Goal: Transaction & Acquisition: Purchase product/service

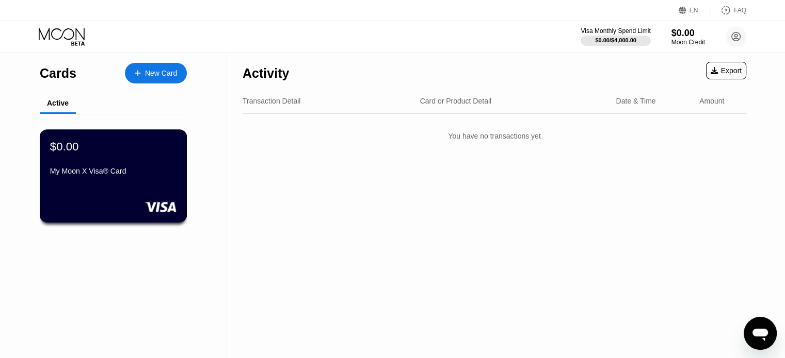
click at [144, 160] on div "$0.00 My Moon X Visa® Card" at bounding box center [113, 160] width 126 height 40
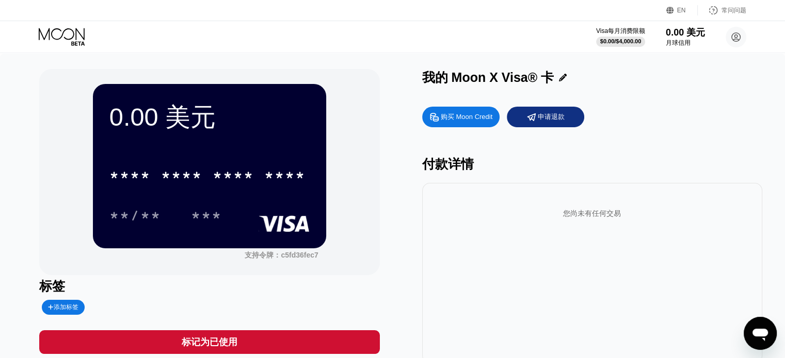
click at [536, 12] on font "EN" at bounding box center [681, 10] width 9 height 7
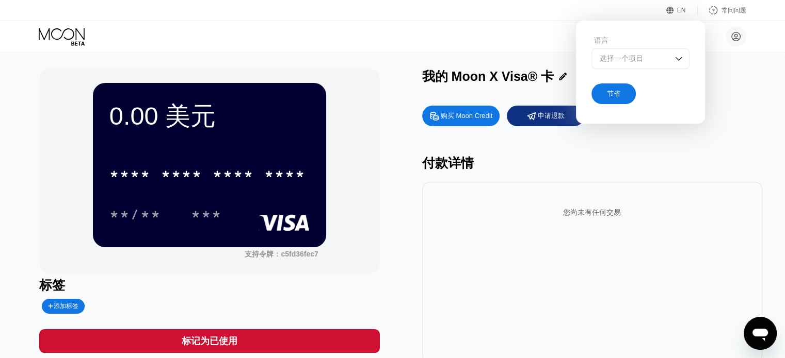
click at [57, 37] on icon at bounding box center [63, 37] width 48 height 18
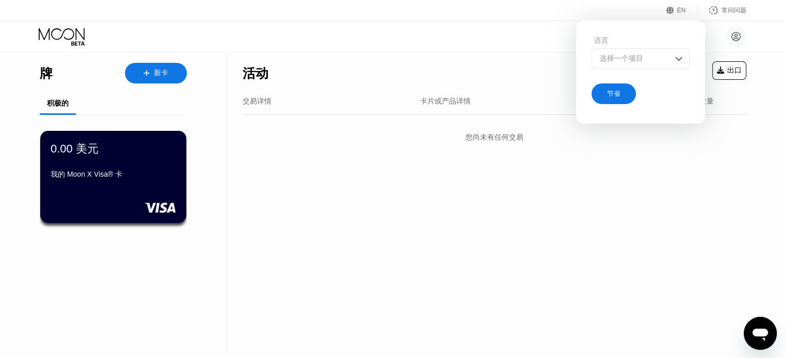
click at [198, 48] on div "乌达乌达 iamwudaer@gmail.com  家 设置 支持 职业发展 关于我们 登出 隐私政策 条款" at bounding box center [392, 36] width 785 height 31
click at [159, 77] on font "新卡" at bounding box center [161, 73] width 14 height 8
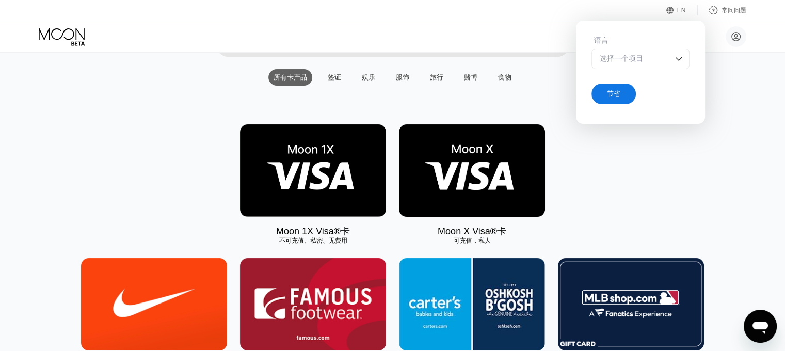
scroll to position [103, 0]
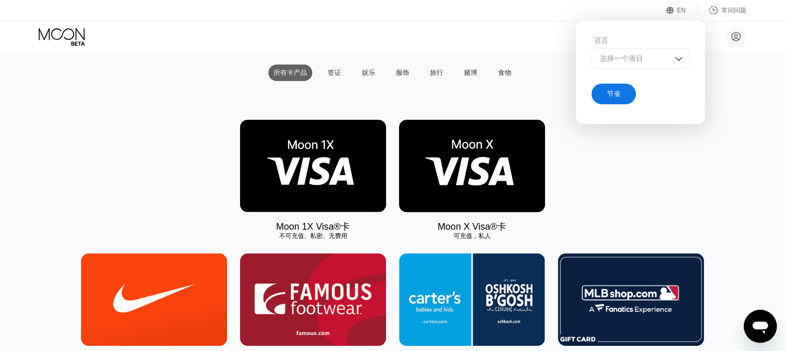
click at [437, 182] on img at bounding box center [472, 166] width 146 height 92
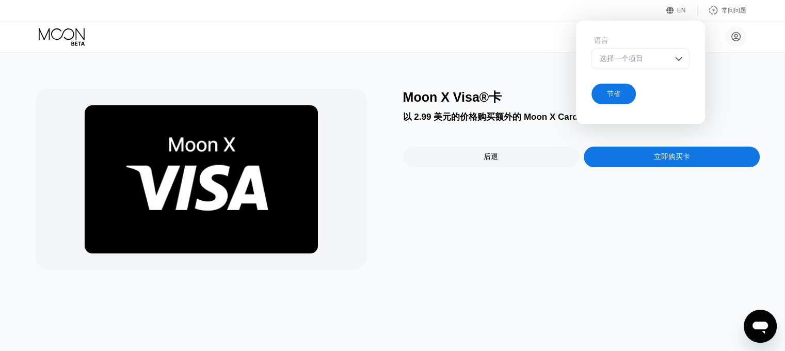
click at [536, 106] on div "Moon X Visa®卡" at bounding box center [581, 97] width 357 height 17
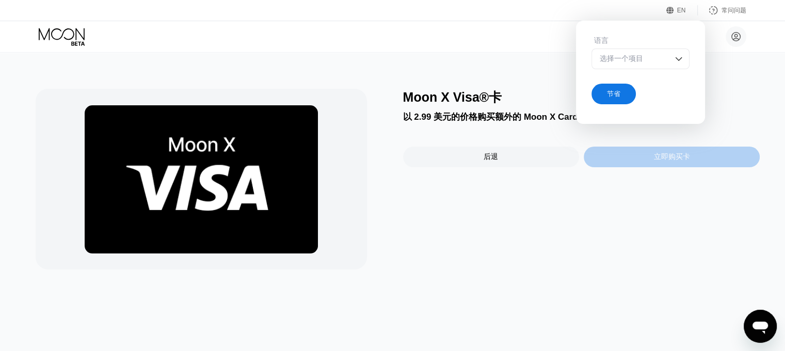
click at [536, 160] on font "立即购买卡" at bounding box center [672, 156] width 36 height 8
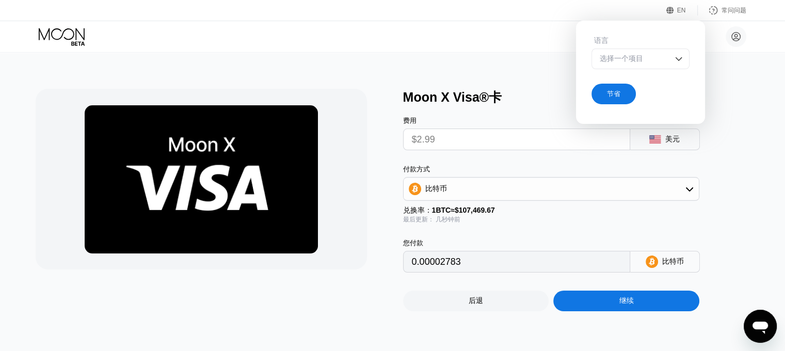
click at [446, 137] on input "$2.99" at bounding box center [516, 139] width 209 height 21
click at [529, 183] on div "比特币" at bounding box center [550, 188] width 295 height 21
drag, startPoint x: 497, startPoint y: 241, endPoint x: 470, endPoint y: 168, distance: 77.3
click at [496, 241] on div "TRON 上的 USDT" at bounding box center [556, 239] width 267 height 9
type input "3.02"
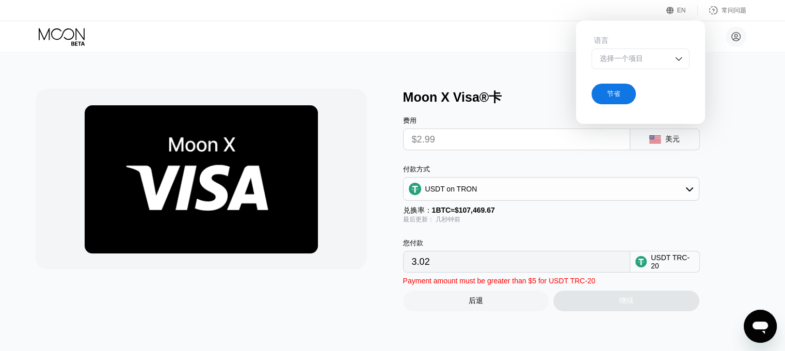
click at [460, 139] on input "$2.99" at bounding box center [516, 139] width 209 height 21
click at [427, 143] on input "$2.99" at bounding box center [516, 139] width 209 height 21
click at [500, 143] on input "$2.99" at bounding box center [516, 139] width 209 height 21
click at [536, 136] on div "费用 $2.99 美元" at bounding box center [568, 128] width 330 height 44
click at [536, 98] on div "节省" at bounding box center [613, 94] width 44 height 21
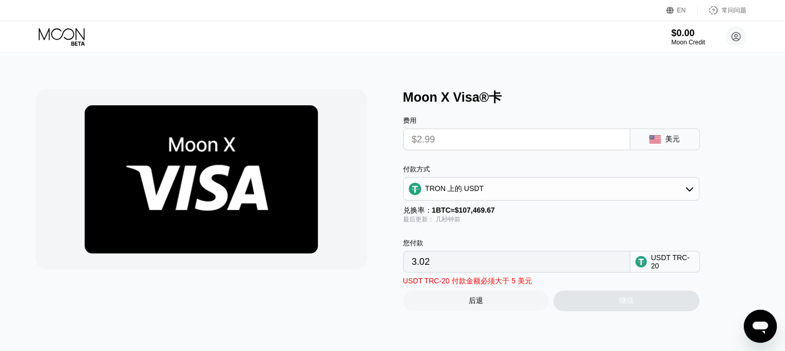
click at [519, 147] on input "$2.99" at bounding box center [516, 139] width 209 height 21
click at [431, 150] on input "$2.99" at bounding box center [516, 139] width 209 height 21
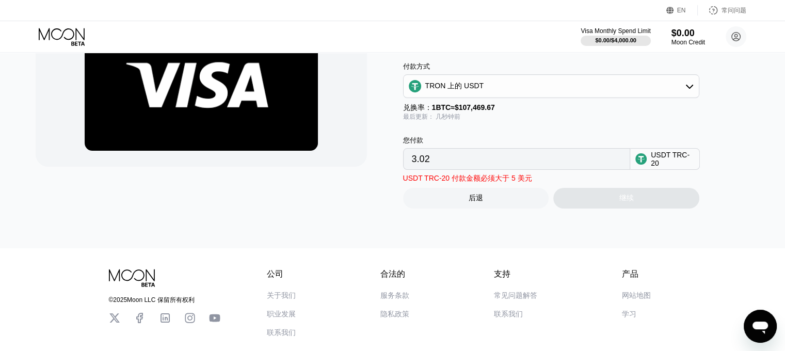
scroll to position [103, 0]
click at [534, 166] on input "3.02" at bounding box center [516, 158] width 209 height 21
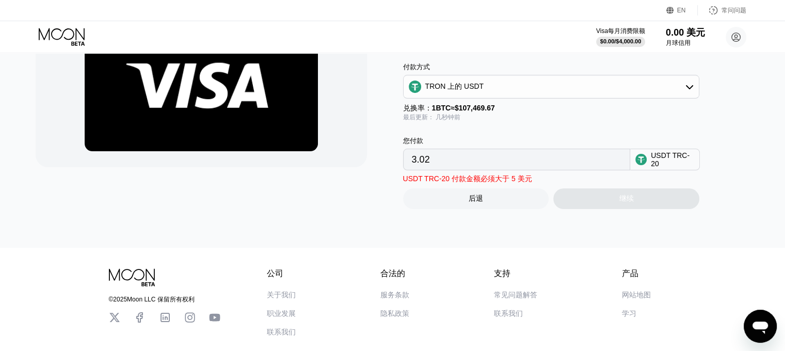
click at [445, 165] on input "3.02" at bounding box center [516, 159] width 209 height 21
click at [429, 160] on input "3.02" at bounding box center [516, 159] width 209 height 21
click at [493, 202] on div "后退" at bounding box center [476, 198] width 146 height 21
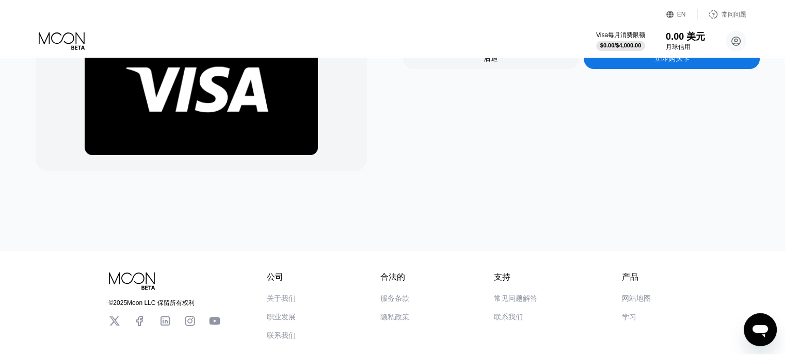
scroll to position [0, 0]
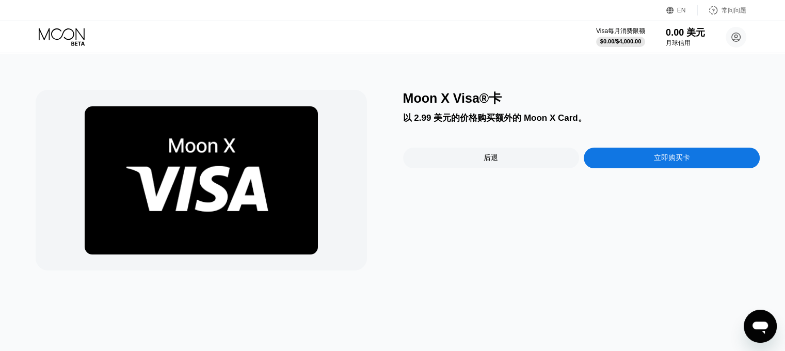
click at [536, 156] on div "立即购买卡" at bounding box center [671, 158] width 176 height 21
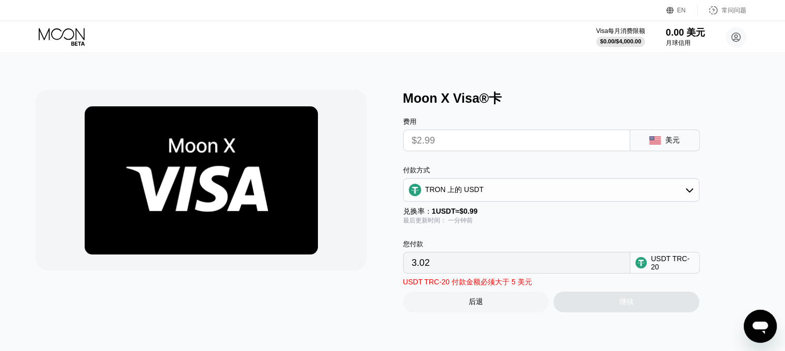
click at [536, 148] on input "$2.99" at bounding box center [516, 140] width 209 height 21
drag, startPoint x: 545, startPoint y: 262, endPoint x: 565, endPoint y: 264, distance: 20.7
click at [536, 263] on input "3.02" at bounding box center [516, 262] width 209 height 21
click at [536, 264] on input "3.02" at bounding box center [516, 262] width 209 height 21
click at [457, 143] on input "$2.99" at bounding box center [516, 140] width 209 height 21
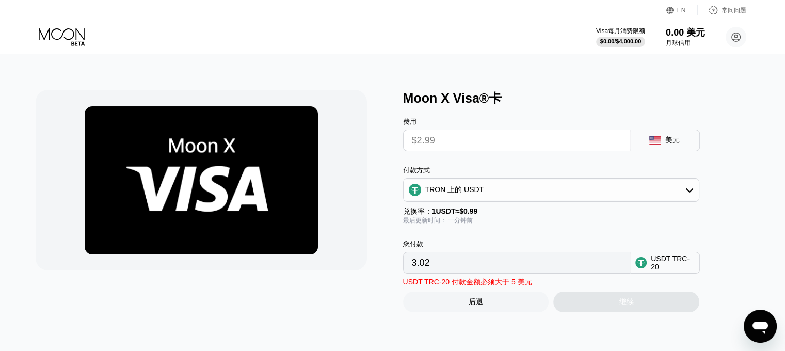
click at [536, 45] on font "月球信用" at bounding box center [677, 42] width 25 height 7
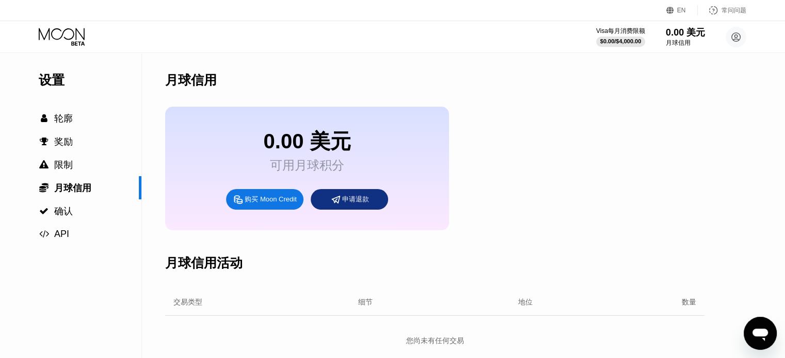
click at [272, 203] on font "购买 Moon Credit" at bounding box center [271, 199] width 52 height 8
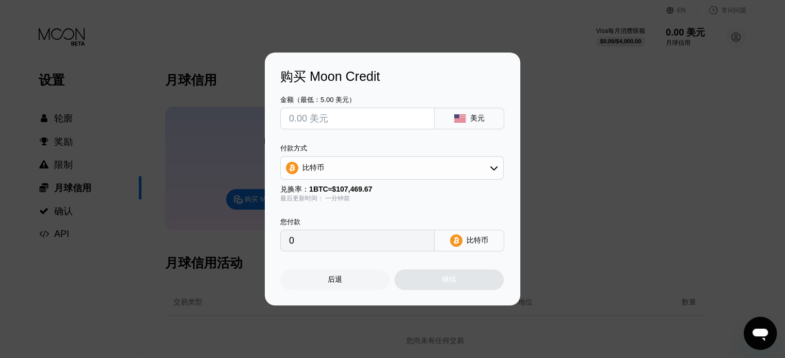
click at [391, 169] on div "比特币" at bounding box center [392, 168] width 222 height 21
click at [376, 217] on div "TRON 上的 USDT" at bounding box center [398, 219] width 194 height 9
type input "0.00"
click at [364, 120] on input "text" at bounding box center [357, 118] width 137 height 21
click at [362, 247] on input "0.00" at bounding box center [357, 241] width 137 height 21
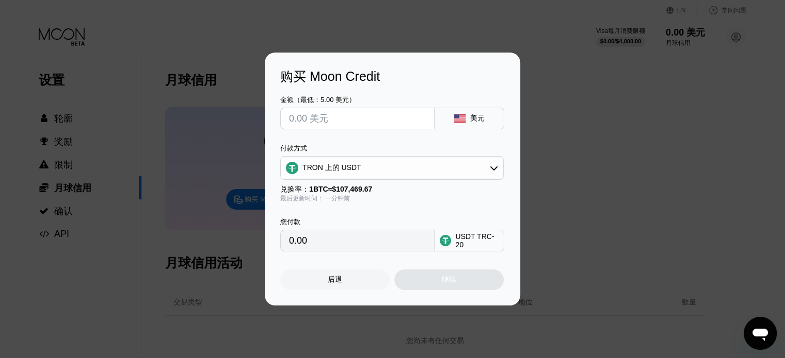
click at [369, 120] on input "text" at bounding box center [357, 118] width 137 height 21
type input "$3"
type input "3.03"
type input "$30"
type input "30.30"
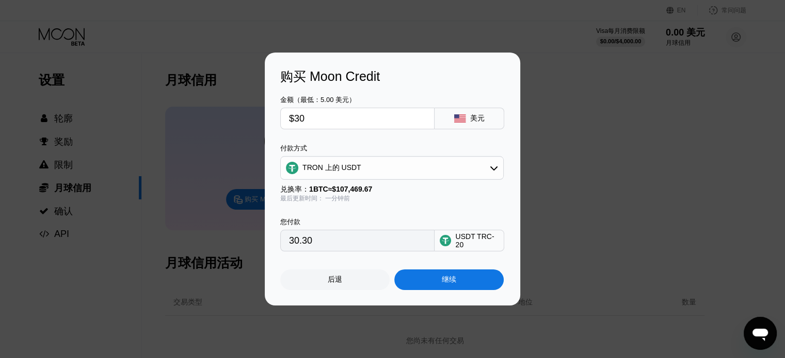
drag, startPoint x: 333, startPoint y: 120, endPoint x: 279, endPoint y: 121, distance: 54.2
click at [279, 121] on div "购买 Moon Credit 金额（最低：5.00 美元） $30 美元 付款方式 TRON 上的 USDT 兑换率： 1 BTC ≈ $107,469.67…" at bounding box center [392, 179] width 255 height 253
type input "$5"
type input "5.05"
type input "$5"
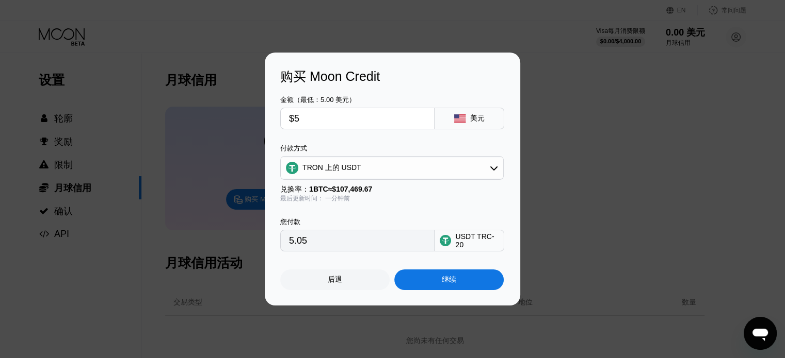
click at [380, 213] on div "您付款 5.05 USDT TRC-20" at bounding box center [392, 227] width 224 height 48
click at [428, 283] on div "继续" at bounding box center [448, 280] width 109 height 21
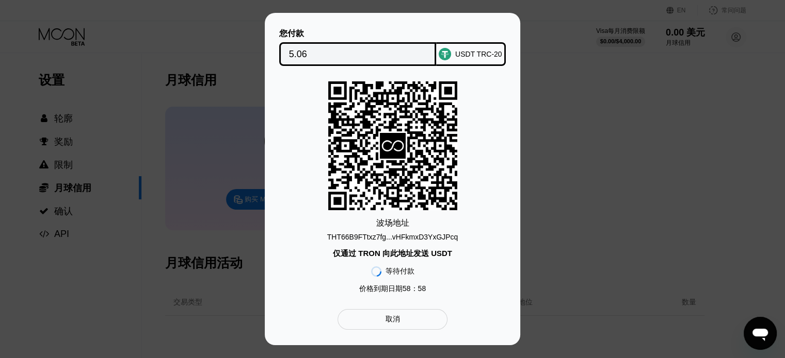
click at [420, 326] on div "取消" at bounding box center [392, 319] width 110 height 21
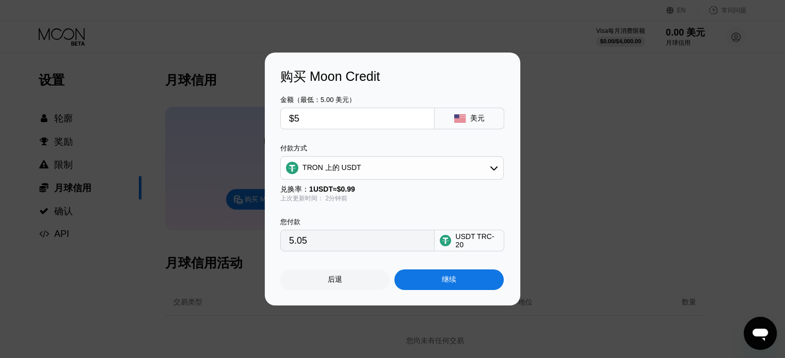
click at [312, 120] on input "$5" at bounding box center [357, 118] width 137 height 21
type input "0.00"
type input "$12"
type input "12.12"
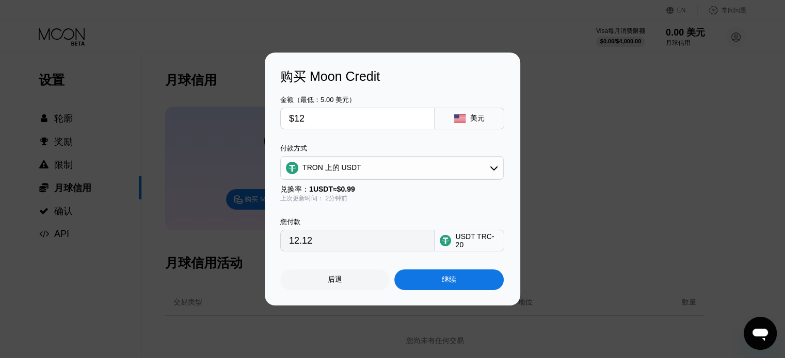
type input "$1"
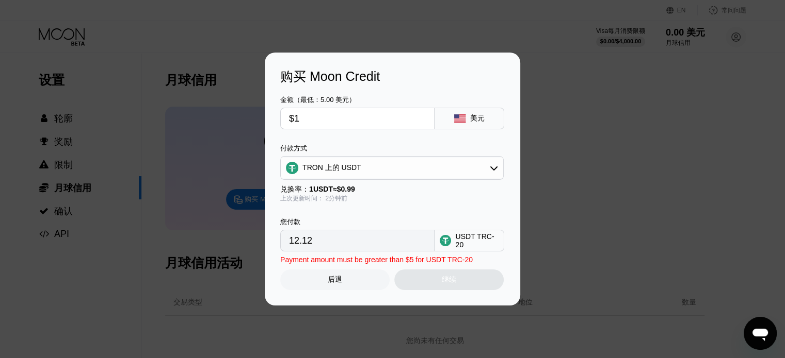
type input "1.01"
type input "0.00"
type input "$1"
type input "1.01"
type input "$15"
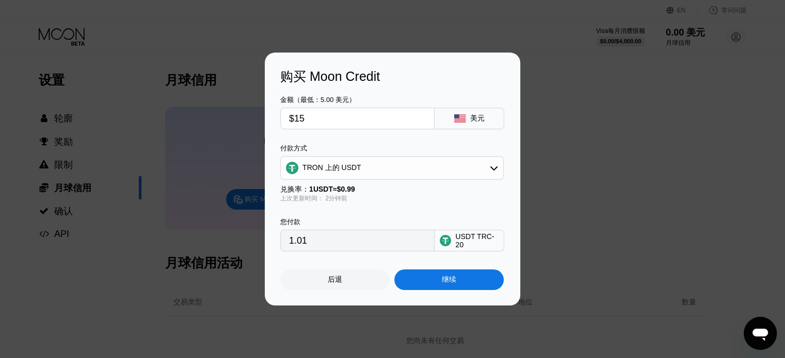
type input "15.15"
type input "$15"
click at [419, 286] on div "继续" at bounding box center [448, 280] width 109 height 21
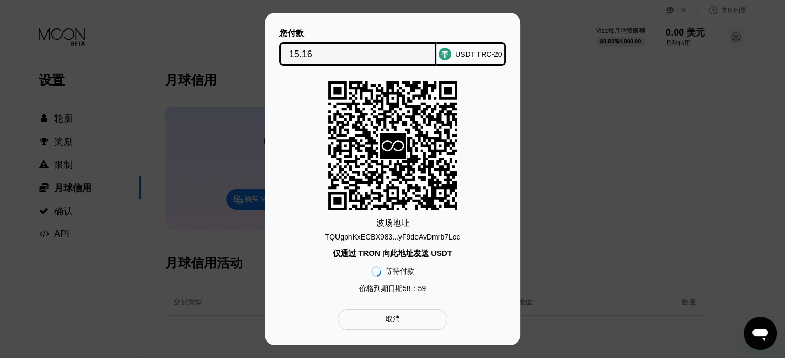
drag, startPoint x: 380, startPoint y: 59, endPoint x: 356, endPoint y: 55, distance: 24.6
click at [380, 58] on input "15.16" at bounding box center [358, 54] width 138 height 21
click at [405, 319] on div "取消" at bounding box center [392, 319] width 110 height 21
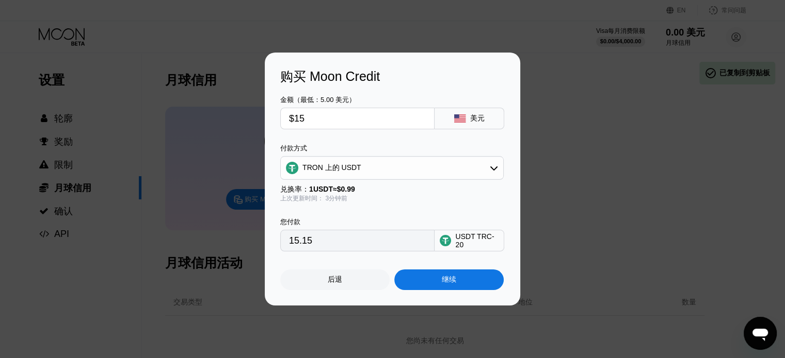
click at [338, 112] on input "$15" at bounding box center [357, 118] width 137 height 21
type input "$1"
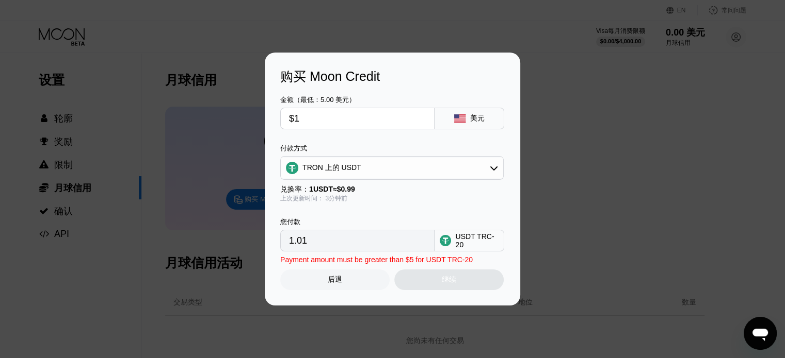
type input "1.01"
type input "$10"
type input "10.10"
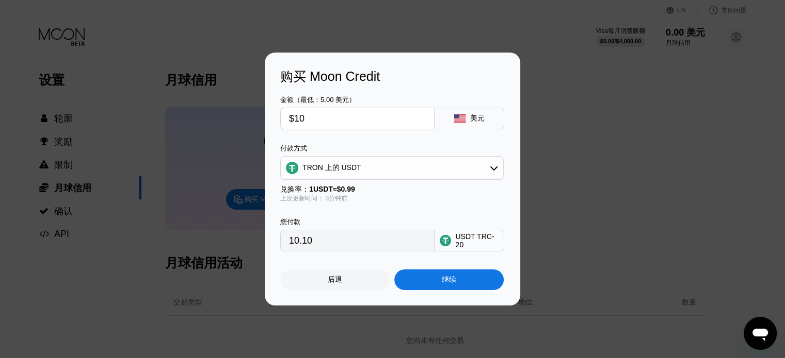
type input "$10"
click at [450, 288] on div "继续" at bounding box center [448, 280] width 109 height 21
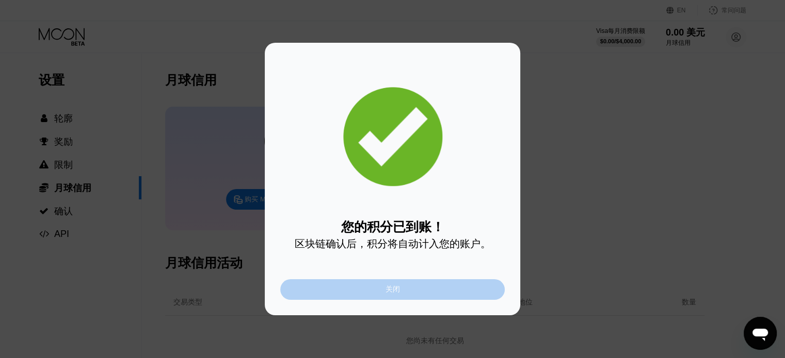
click at [423, 298] on div "关闭" at bounding box center [392, 290] width 224 height 21
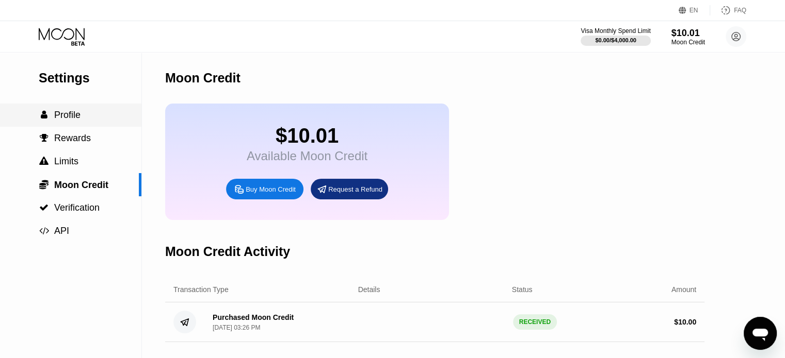
click at [99, 117] on div " Profile" at bounding box center [70, 115] width 141 height 11
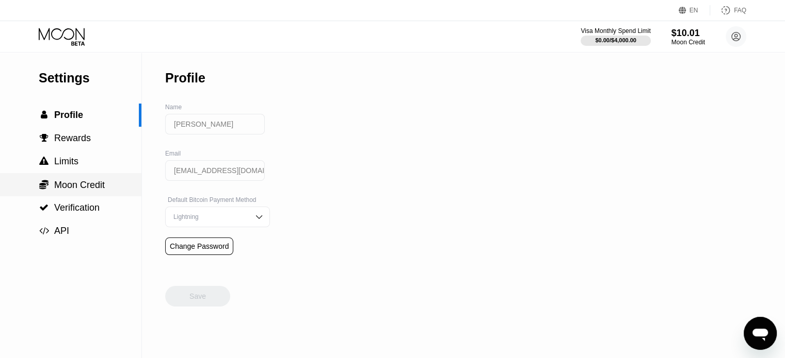
click at [107, 194] on div " Moon Credit" at bounding box center [70, 184] width 141 height 23
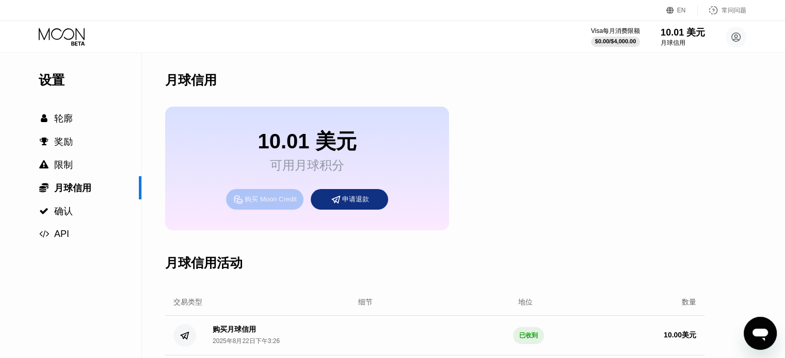
click at [277, 210] on div "购买 Moon Credit" at bounding box center [264, 199] width 77 height 21
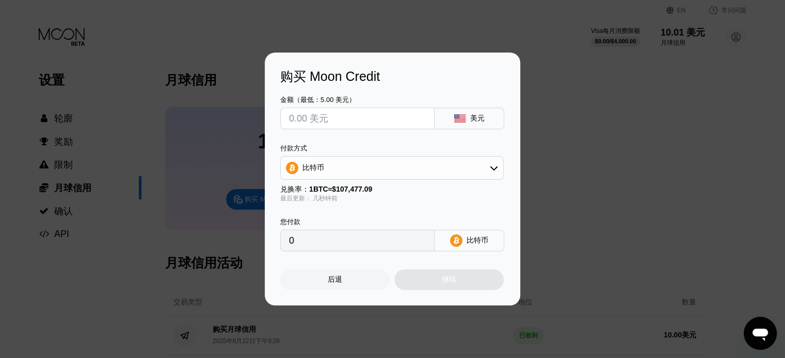
click at [334, 283] on font "后退" at bounding box center [335, 279] width 14 height 8
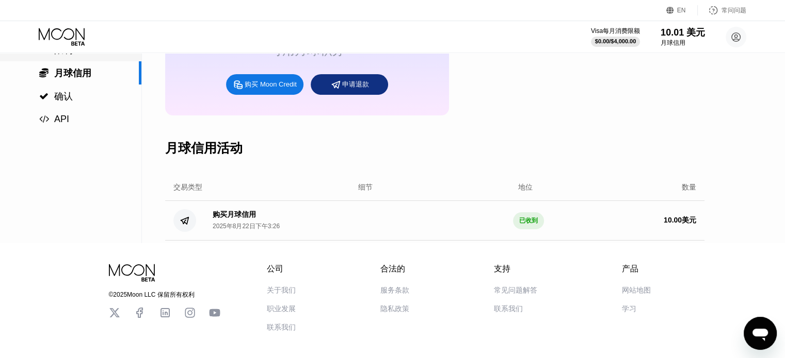
scroll to position [52, 0]
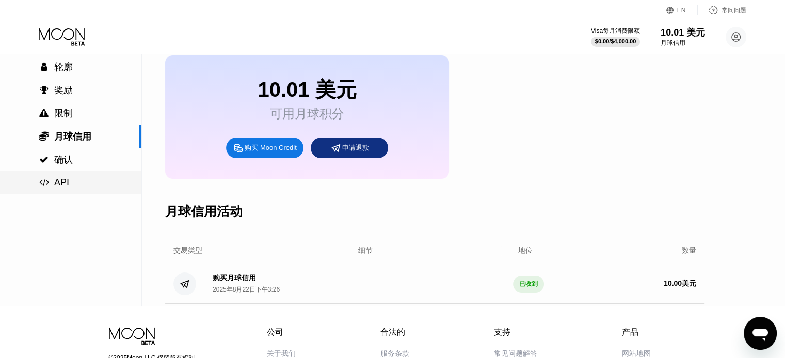
click at [80, 174] on div " API" at bounding box center [70, 182] width 141 height 23
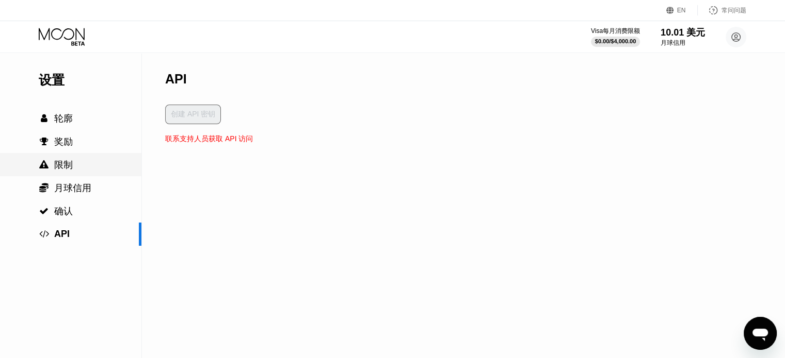
click at [84, 165] on div " 限制" at bounding box center [70, 165] width 141 height 12
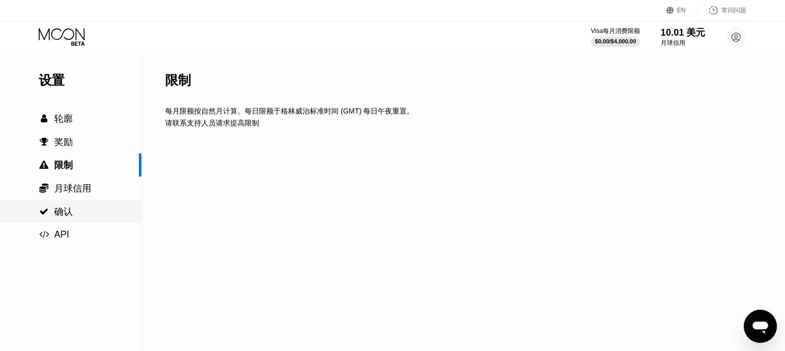
click at [79, 210] on div " 确认" at bounding box center [70, 211] width 141 height 12
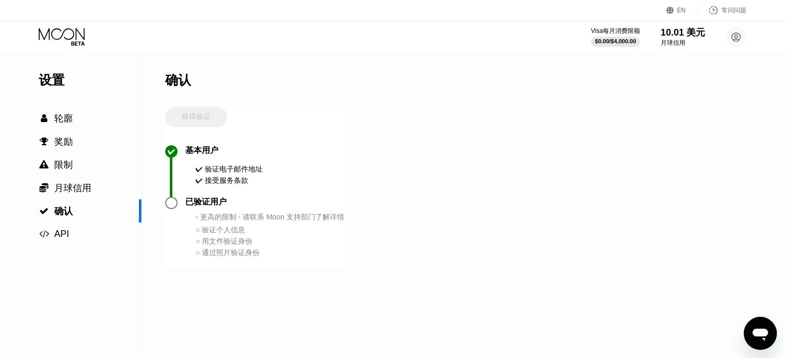
click at [74, 35] on icon at bounding box center [63, 37] width 48 height 18
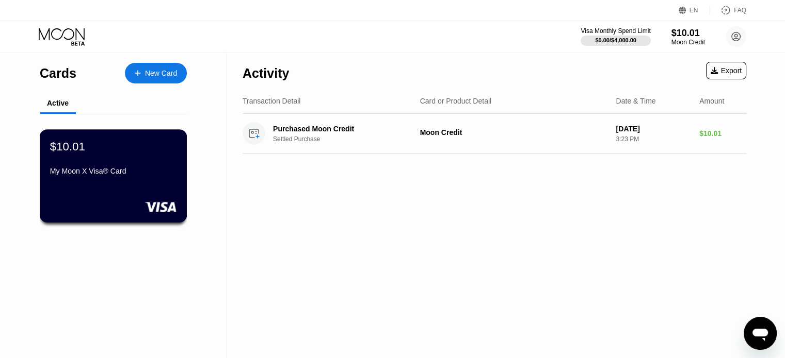
click at [146, 175] on div "My Moon X Visa® Card" at bounding box center [113, 171] width 126 height 8
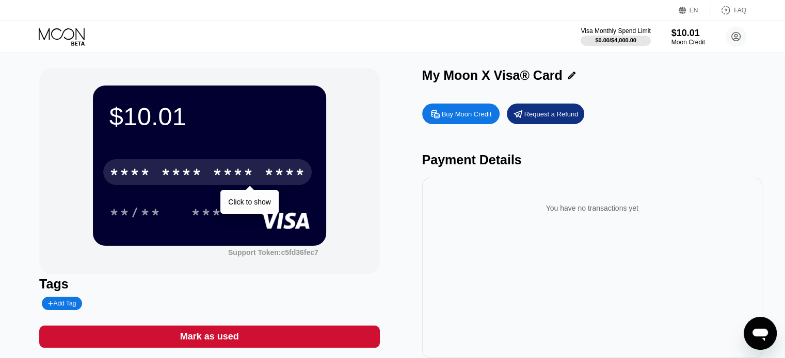
click at [231, 173] on div "* * * *" at bounding box center [233, 174] width 41 height 17
drag, startPoint x: 279, startPoint y: 175, endPoint x: 254, endPoint y: 179, distance: 24.5
click at [254, 179] on div "* * * * * * * * * * * * 9612" at bounding box center [207, 172] width 208 height 26
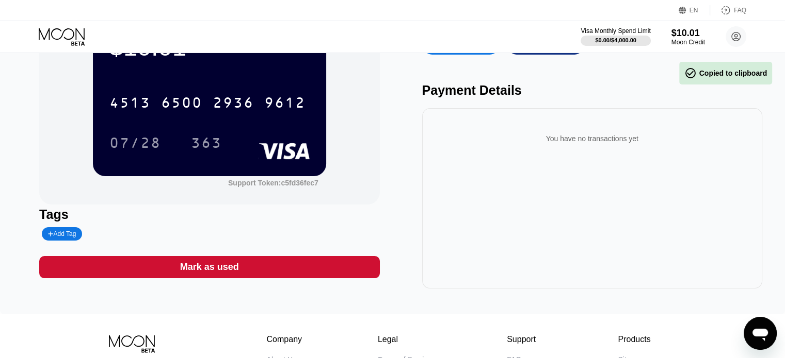
scroll to position [52, 0]
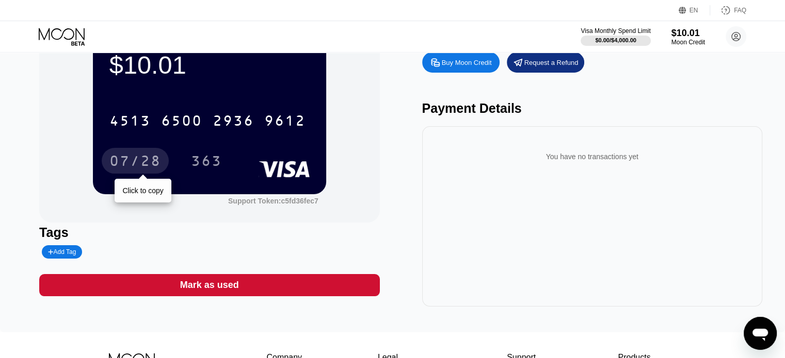
click at [141, 167] on div "07/28" at bounding box center [135, 162] width 52 height 17
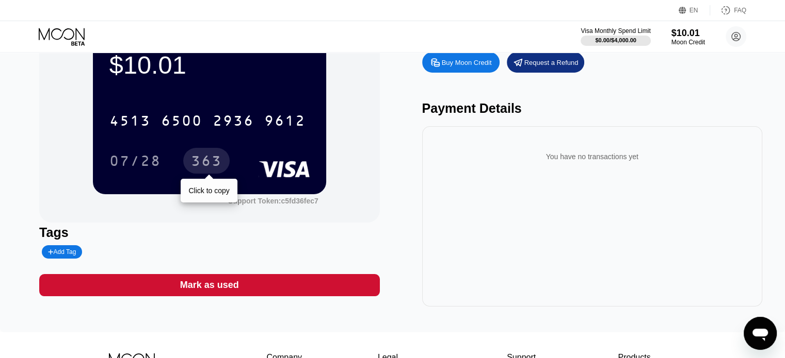
click at [211, 158] on div "363" at bounding box center [206, 162] width 31 height 17
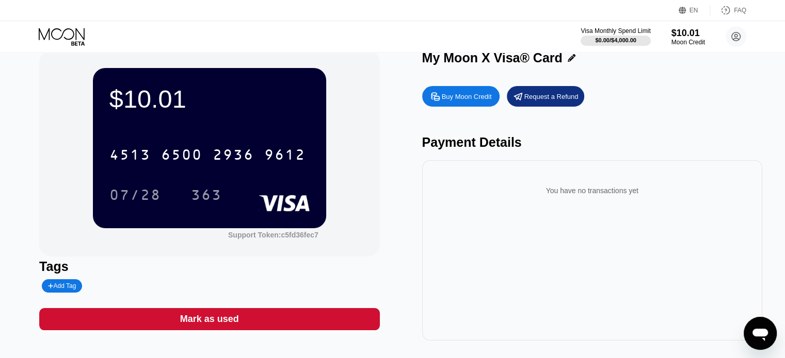
scroll to position [0, 0]
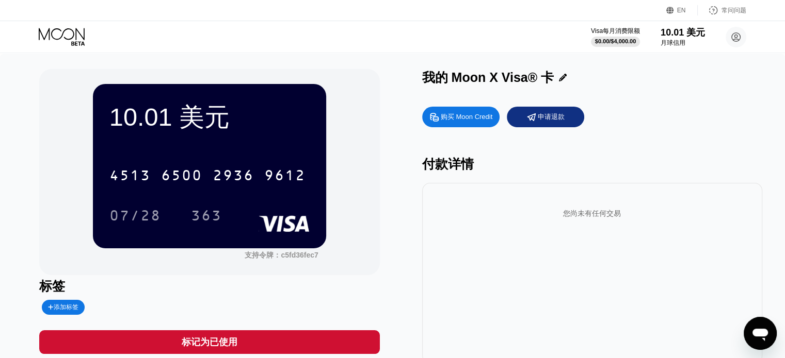
click at [561, 77] on icon at bounding box center [563, 78] width 8 height 8
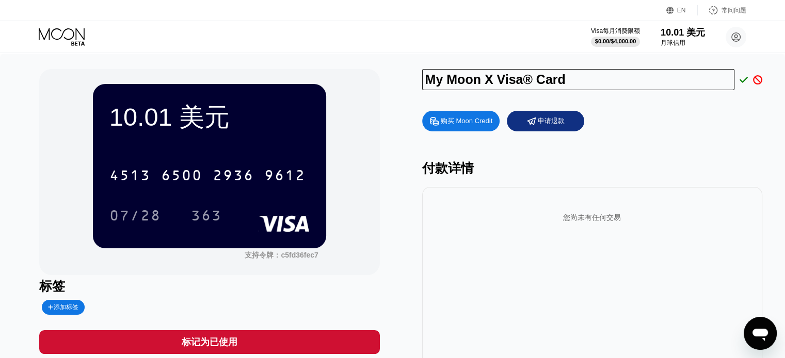
click at [743, 79] on icon at bounding box center [743, 79] width 8 height 9
click at [741, 41] on circle at bounding box center [735, 37] width 21 height 21
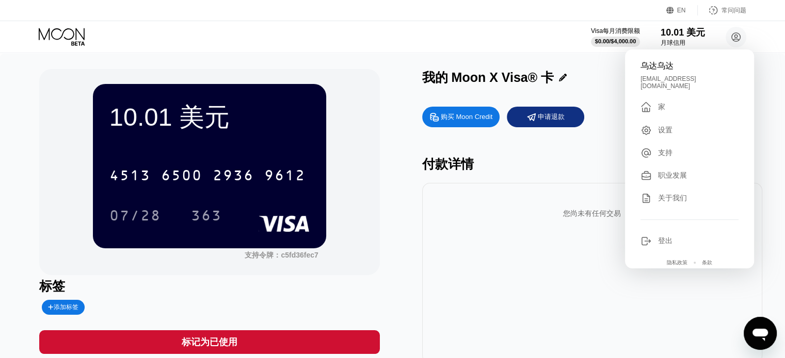
click at [666, 103] on div " 家" at bounding box center [689, 107] width 98 height 12
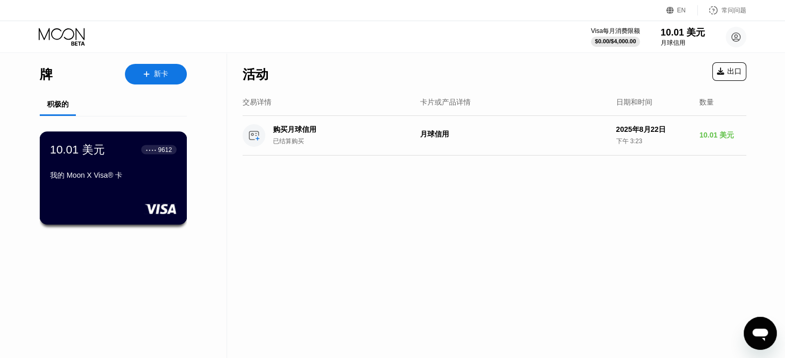
click at [151, 185] on div "我的 Moon X Visa® 卡" at bounding box center [113, 177] width 126 height 13
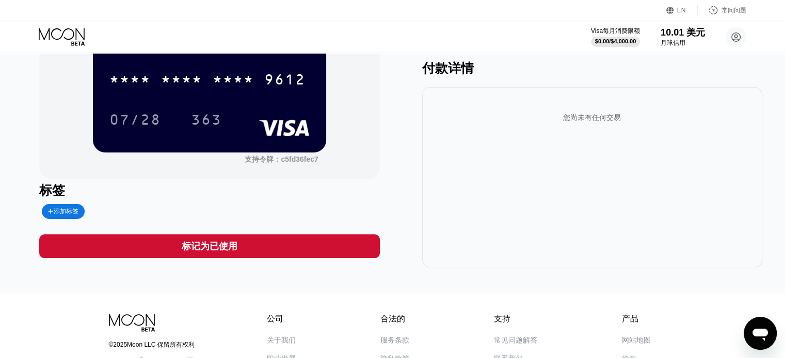
scroll to position [92, 0]
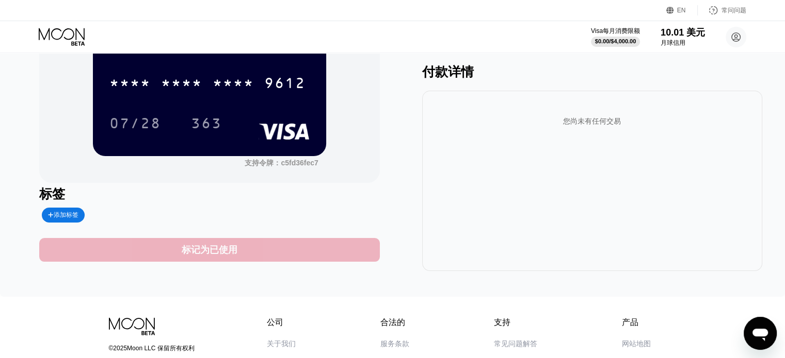
click at [233, 250] on font "标记为已使用" at bounding box center [210, 250] width 56 height 10
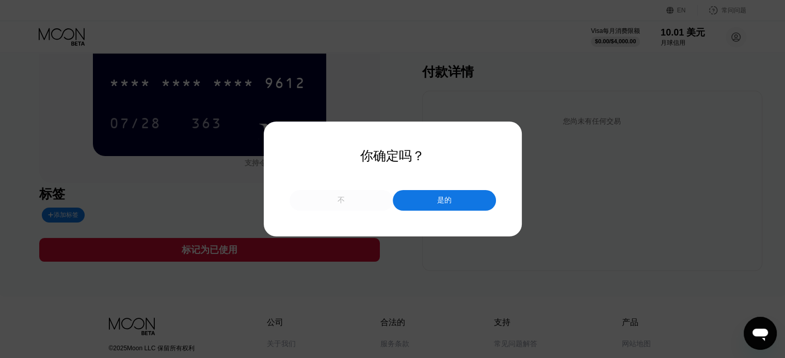
click at [357, 204] on div "不" at bounding box center [340, 200] width 103 height 21
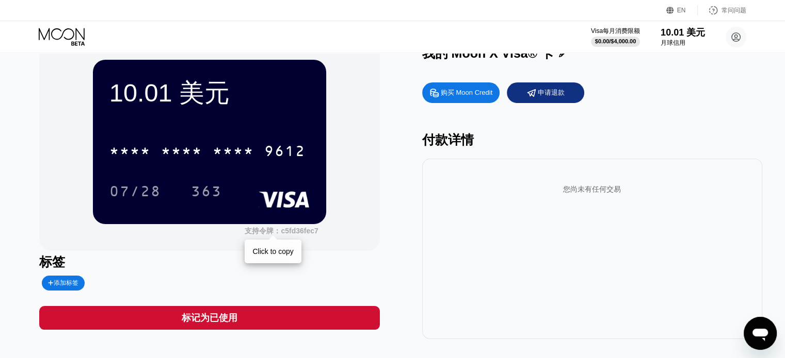
scroll to position [0, 0]
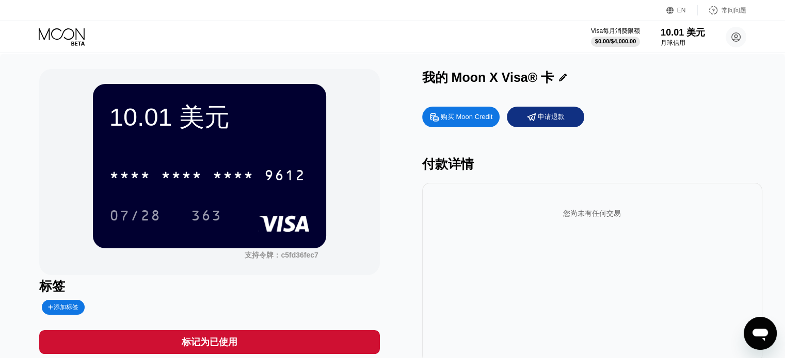
click at [50, 34] on icon at bounding box center [63, 37] width 48 height 18
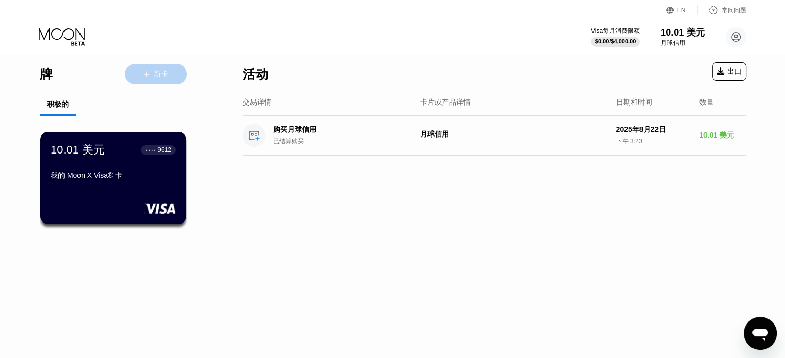
click at [160, 74] on font "新卡" at bounding box center [161, 74] width 14 height 8
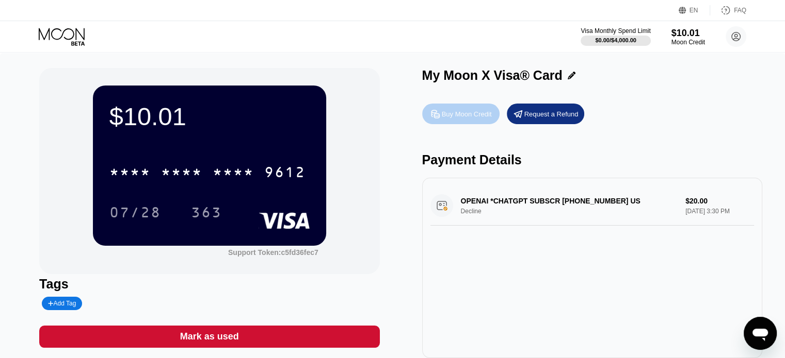
click at [470, 119] on div "Buy Moon Credit" at bounding box center [467, 114] width 50 height 9
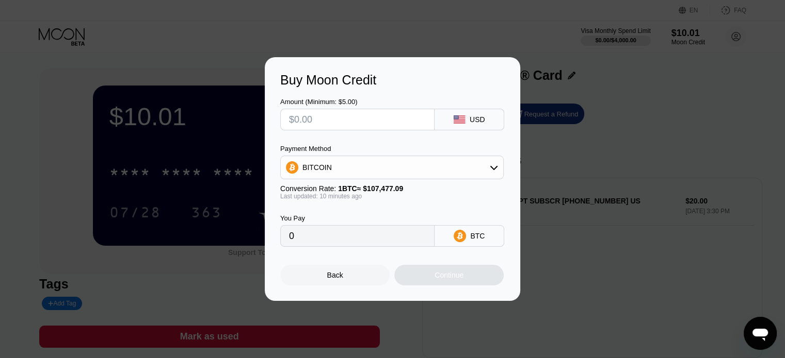
click at [368, 119] on input "text" at bounding box center [357, 119] width 137 height 21
click at [402, 169] on div "BITCOIN" at bounding box center [392, 167] width 222 height 21
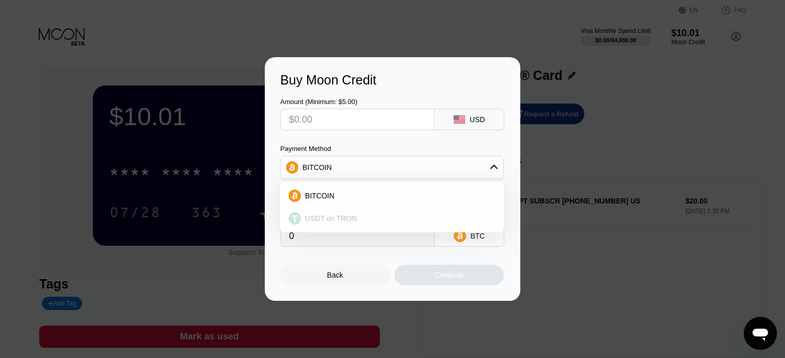
click at [376, 220] on div "USDT on TRON" at bounding box center [398, 219] width 194 height 8
type input "0.00"
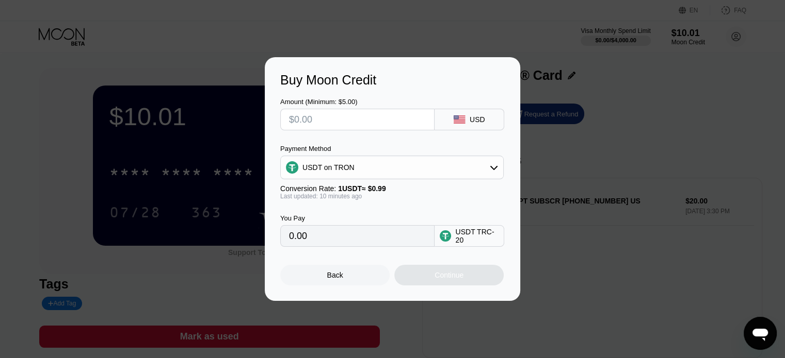
click at [360, 122] on input "text" at bounding box center [357, 119] width 137 height 21
type input "$1"
type input "1.01"
type input "$11"
type input "11.11"
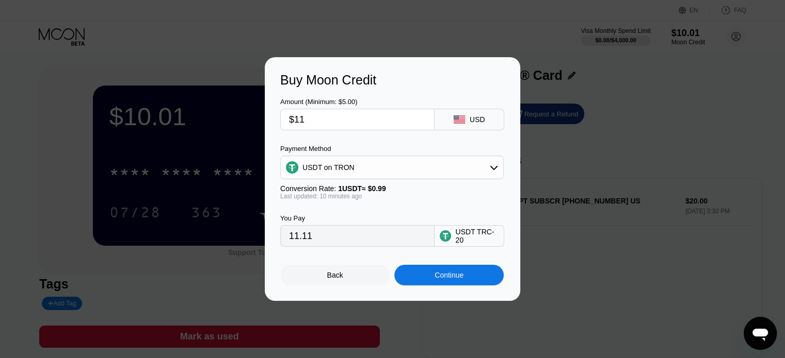
type input "$1"
type input "1.01"
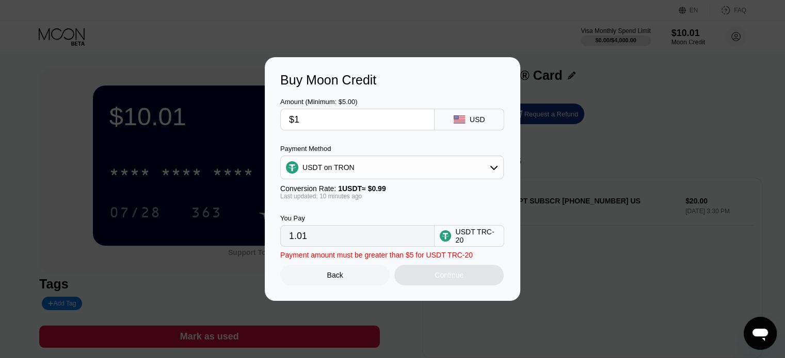
type input "$10"
type input "10.10"
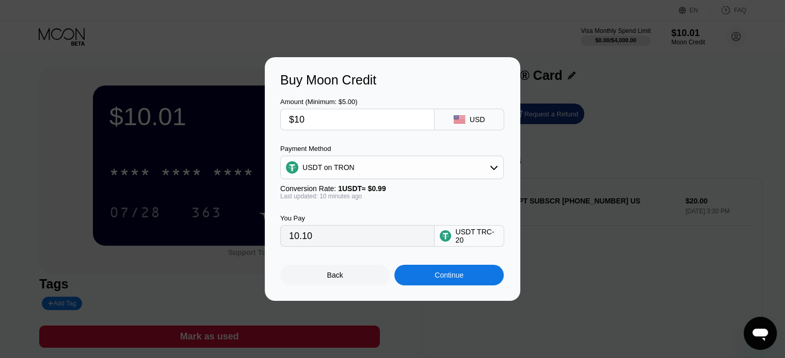
type input "$10"
click at [434, 276] on div "Continue" at bounding box center [448, 275] width 29 height 8
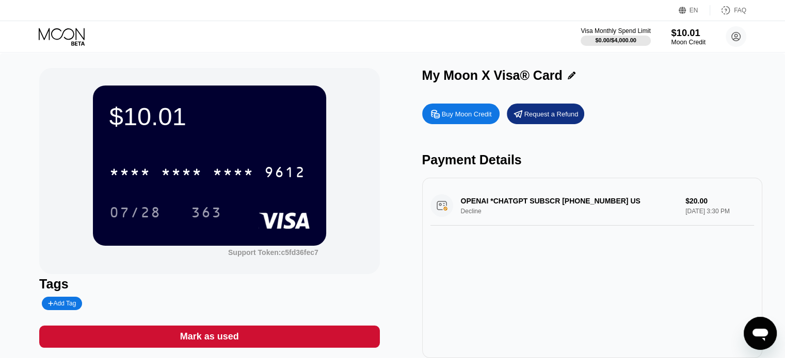
click at [691, 40] on div "Moon Credit" at bounding box center [688, 42] width 35 height 7
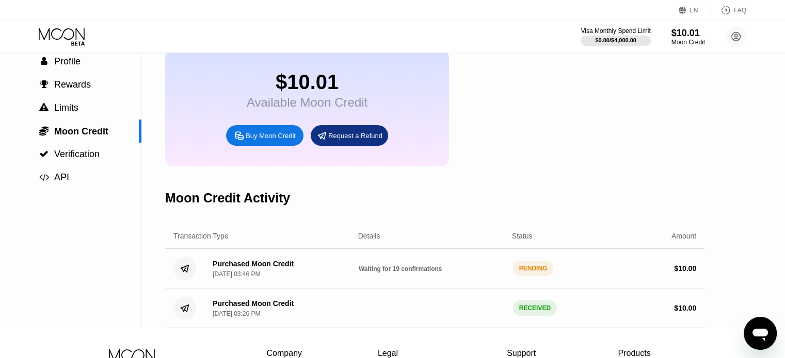
scroll to position [103, 0]
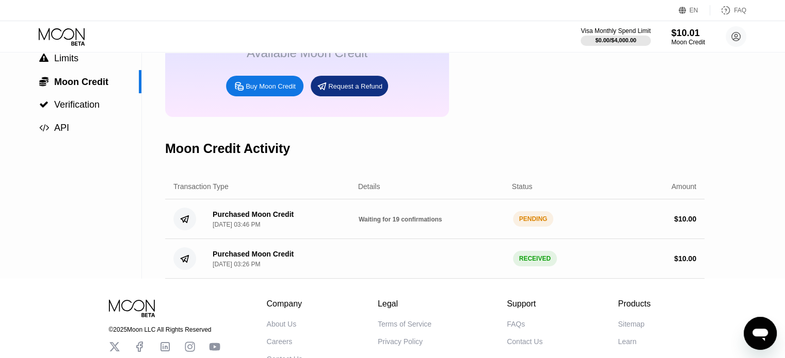
drag, startPoint x: 545, startPoint y: 232, endPoint x: 504, endPoint y: 237, distance: 41.1
click at [544, 227] on div "PENDING" at bounding box center [533, 218] width 41 height 15
click at [226, 219] on div "Purchased Moon Credit" at bounding box center [253, 214] width 81 height 8
click at [754, 332] on icon "打开消息传送窗口" at bounding box center [759, 335] width 15 height 12
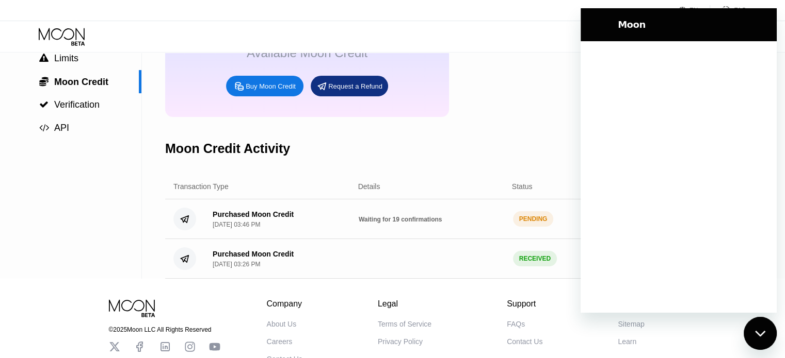
scroll to position [0, 0]
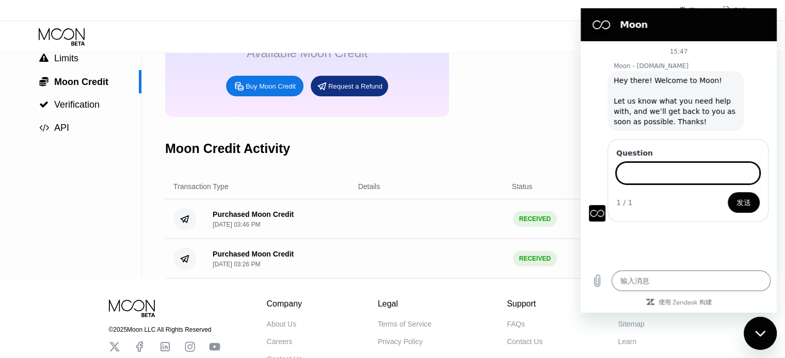
click at [385, 152] on div "Moon Credit Activity" at bounding box center [434, 148] width 539 height 51
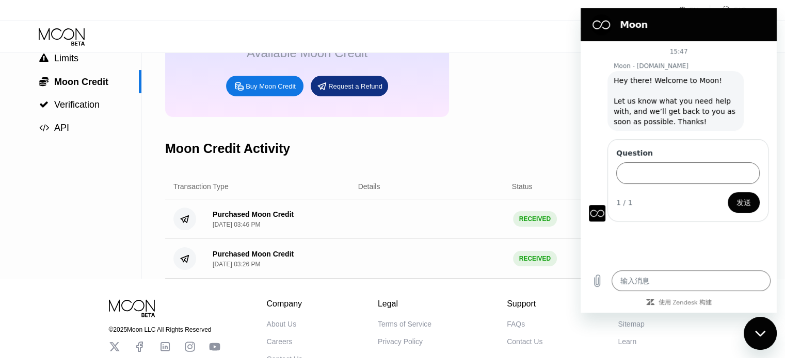
click at [765, 327] on div "关闭消息传送窗口" at bounding box center [759, 333] width 31 height 31
type textarea "x"
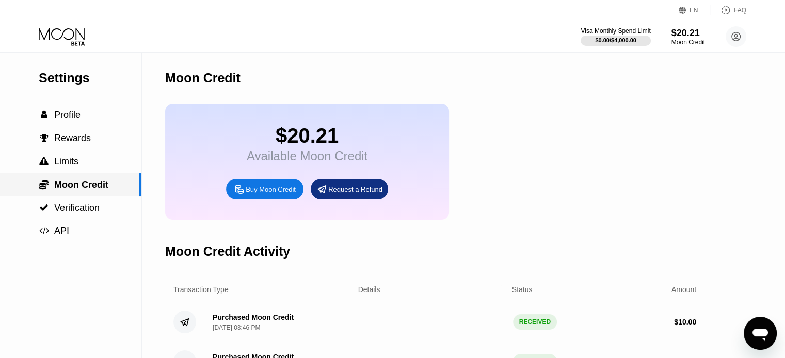
click at [92, 190] on span "Moon Credit" at bounding box center [81, 185] width 54 height 10
click at [72, 127] on div " Profile" at bounding box center [70, 115] width 141 height 23
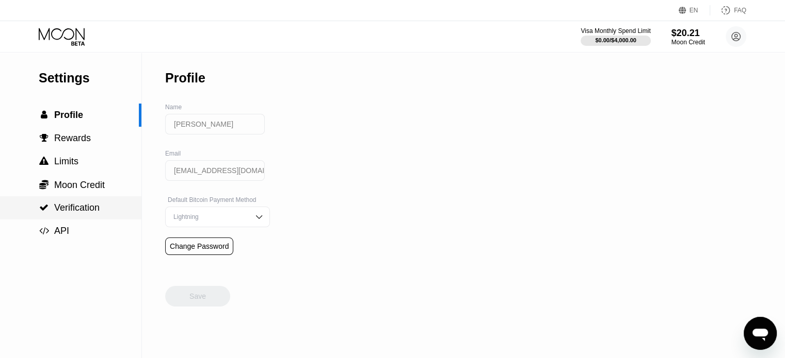
click at [103, 213] on div " Verification" at bounding box center [70, 208] width 141 height 11
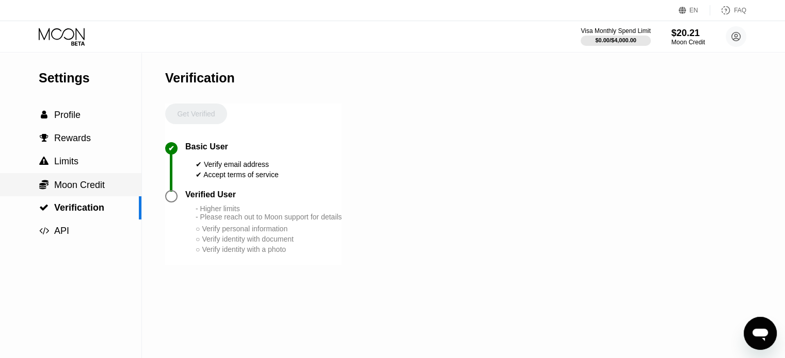
click at [103, 190] on span "Moon Credit" at bounding box center [79, 185] width 51 height 10
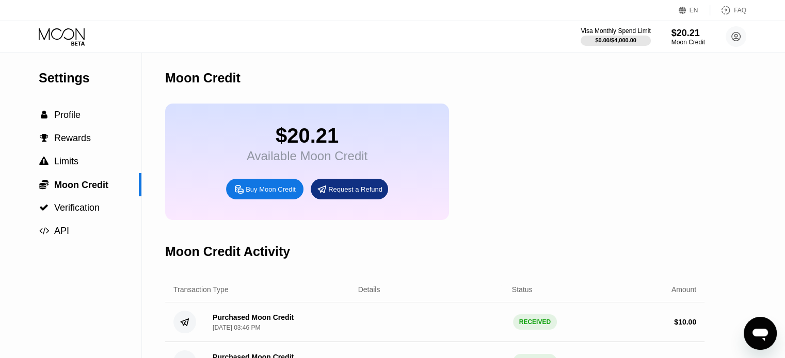
click at [297, 162] on div "Available Moon Credit" at bounding box center [307, 156] width 121 height 14
click at [60, 43] on icon at bounding box center [63, 37] width 48 height 18
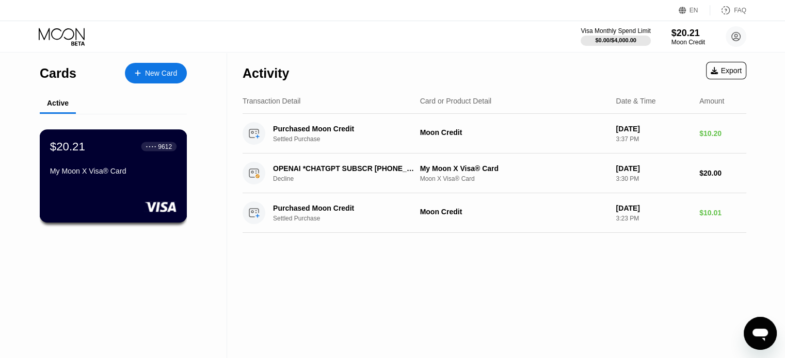
click at [129, 169] on div "$20.21 ● ● ● ● 9612 My Moon X Visa® Card" at bounding box center [113, 160] width 126 height 40
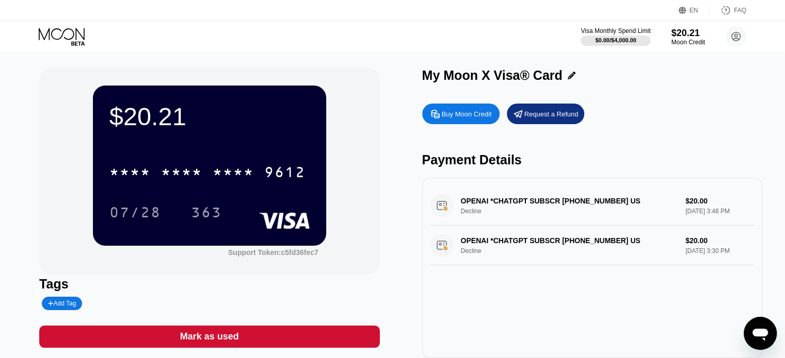
click at [536, 204] on div "OPENAI *CHATGPT SUBSCR [PHONE_NUMBER] US Decline $20.00 [DATE] 3:48 PM" at bounding box center [591, 206] width 323 height 40
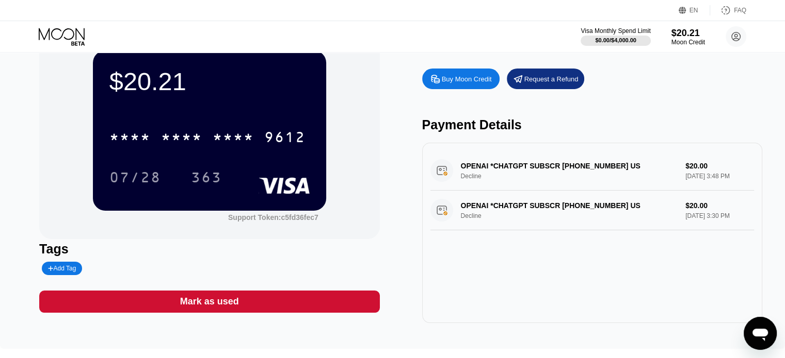
scroll to position [52, 0]
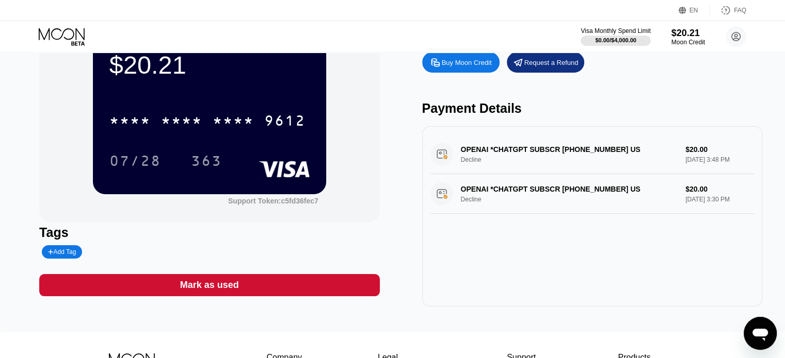
click at [755, 328] on icon "打开消息传送窗口" at bounding box center [760, 333] width 19 height 19
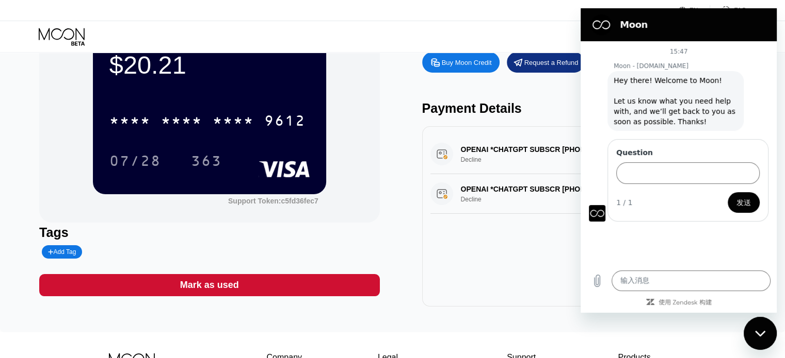
scroll to position [0, 0]
click at [460, 253] on div "OPENAI *CHATGPT SUBSCR [PHONE_NUMBER] US Decline $20.00 [DATE] 3:48 PM OPENAI *…" at bounding box center [592, 216] width 340 height 181
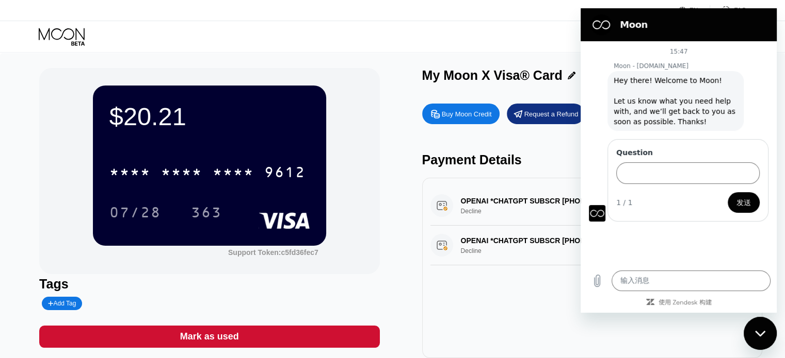
click at [62, 38] on icon at bounding box center [63, 37] width 48 height 18
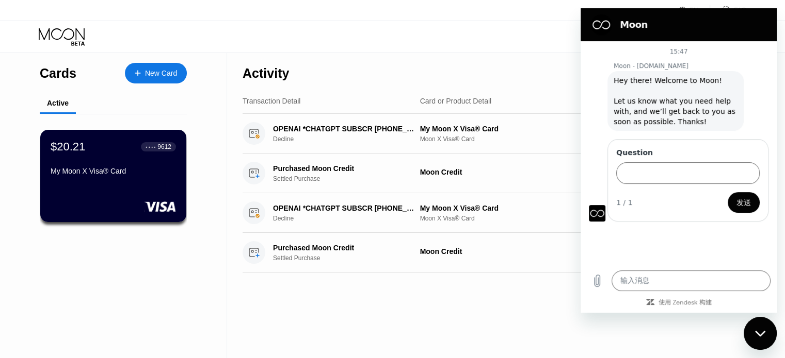
click at [399, 90] on div "Transaction Detail Card or Product Detail Date & Time Amount" at bounding box center [493, 101] width 503 height 25
click at [547, 72] on div "Activity Export" at bounding box center [493, 71] width 503 height 36
click at [759, 332] on icon "关闭消息传送窗口" at bounding box center [760, 334] width 11 height 7
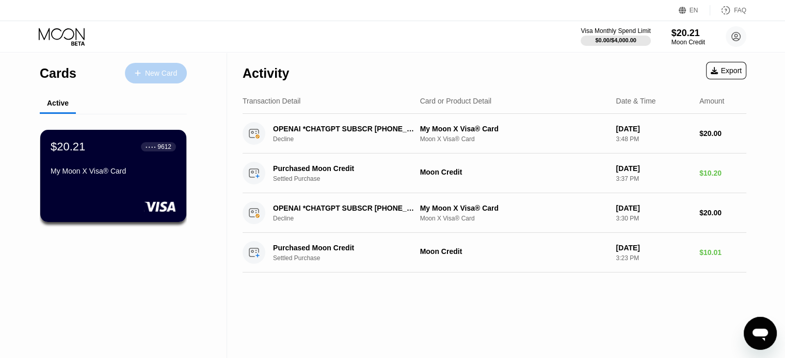
click at [133, 77] on div "New Card" at bounding box center [156, 73] width 62 height 21
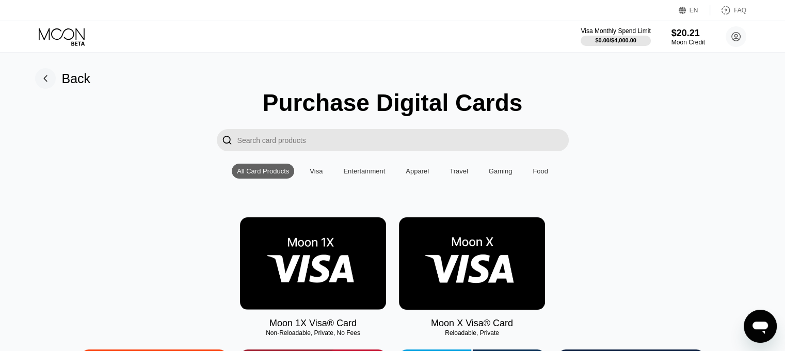
click at [497, 273] on img at bounding box center [472, 263] width 146 height 92
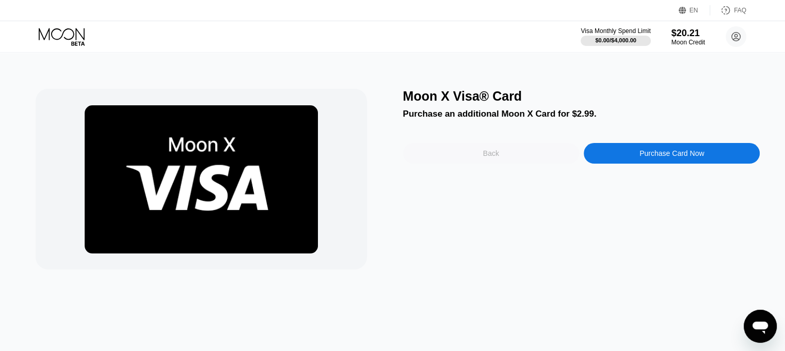
click at [512, 163] on div "Back" at bounding box center [491, 153] width 176 height 21
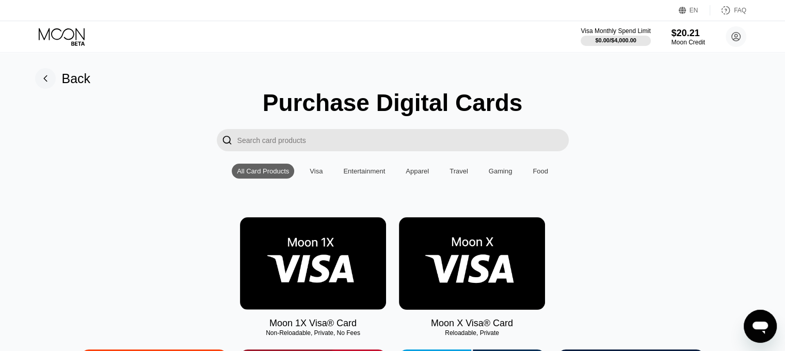
click at [275, 272] on img at bounding box center [313, 263] width 146 height 92
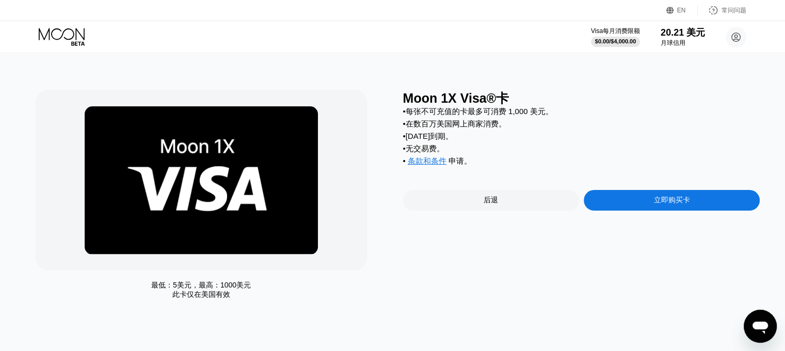
click at [441, 165] on font "条款和条件" at bounding box center [427, 160] width 39 height 9
click at [662, 204] on font "立即购买卡" at bounding box center [672, 199] width 36 height 8
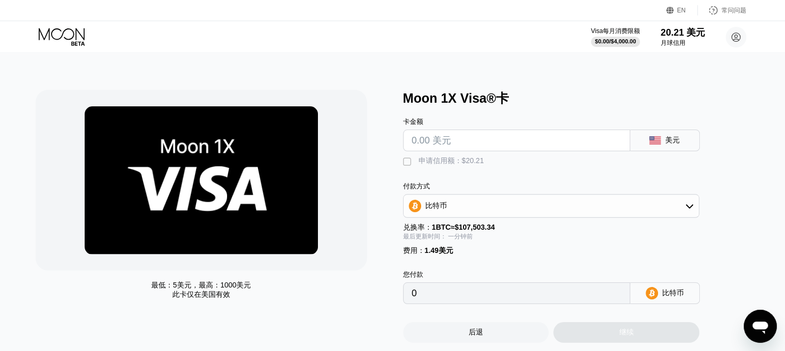
click at [499, 144] on input "text" at bounding box center [516, 140] width 209 height 21
click at [404, 162] on font "" at bounding box center [407, 162] width 8 height 10
click at [494, 151] on input "text" at bounding box center [516, 140] width 209 height 21
type input "$20"
type input "0.00001191"
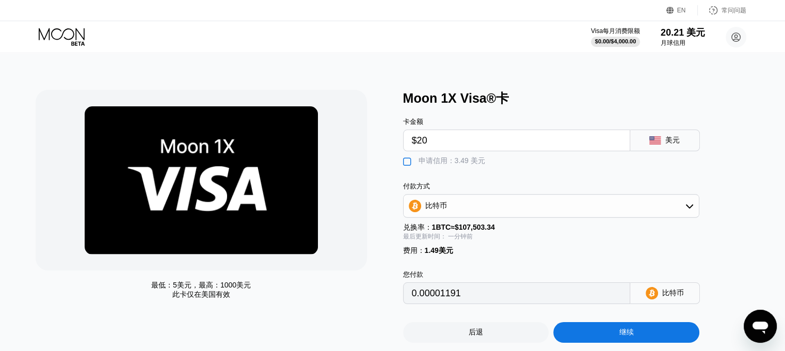
scroll to position [52, 0]
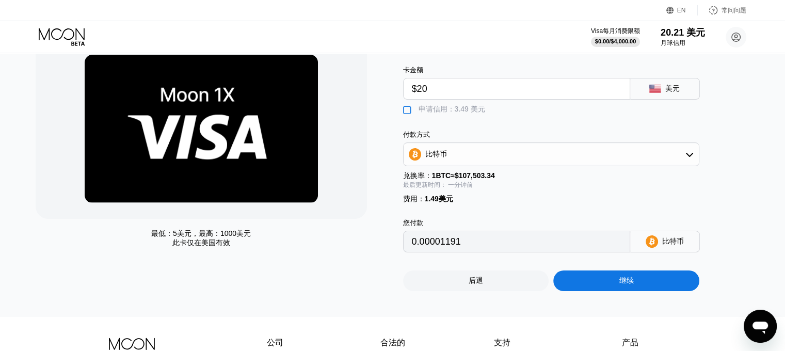
type input "$20"
click at [538, 154] on div "比特币" at bounding box center [550, 154] width 295 height 21
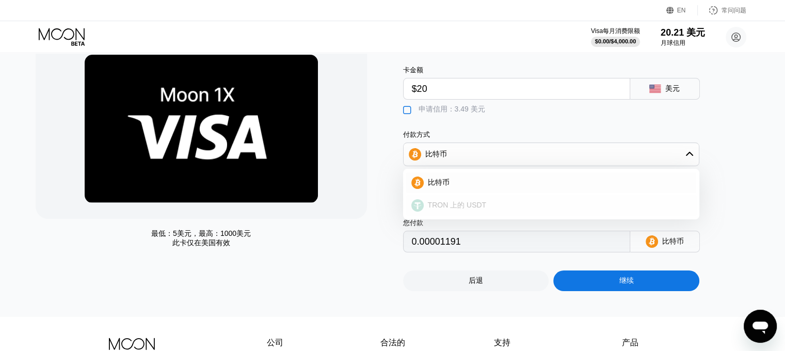
click at [496, 210] on div "TRON 上的 USDT" at bounding box center [556, 205] width 267 height 9
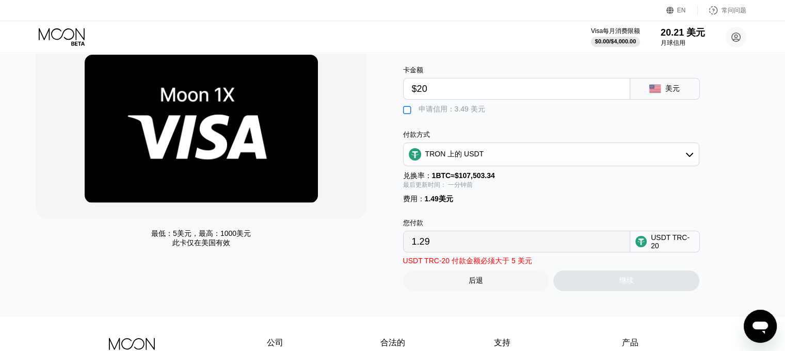
click at [409, 112] on font "" at bounding box center [407, 110] width 8 height 10
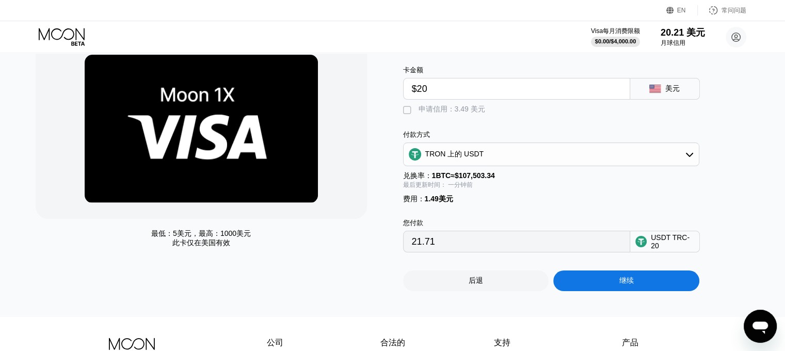
click at [409, 112] on font "" at bounding box center [407, 110] width 8 height 10
type input "1.29"
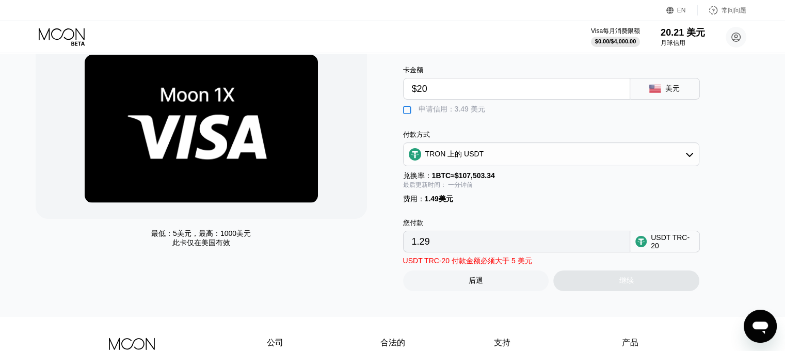
click at [495, 287] on div "后退" at bounding box center [476, 280] width 146 height 21
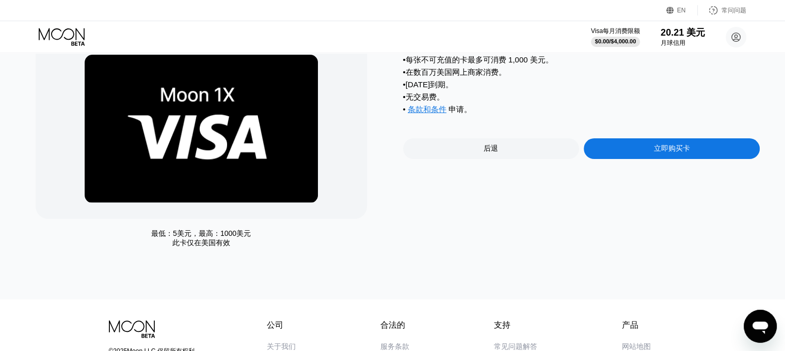
click at [514, 159] on div "后退" at bounding box center [491, 148] width 176 height 21
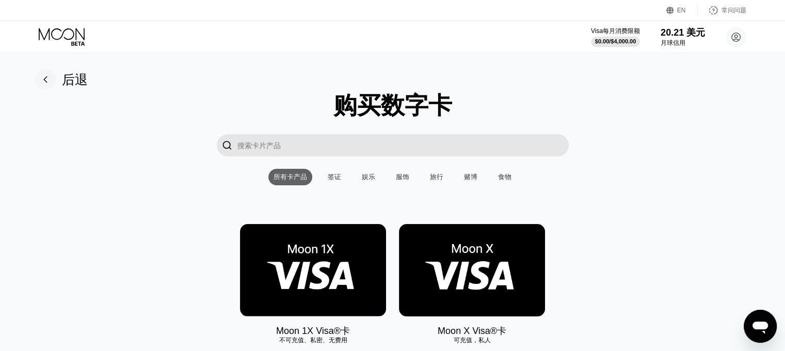
click at [52, 84] on rect at bounding box center [45, 79] width 21 height 21
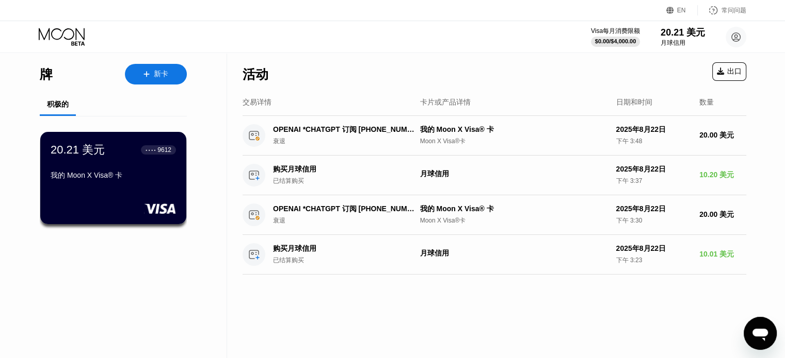
click at [772, 339] on div "打开消息传送窗口" at bounding box center [759, 333] width 31 height 31
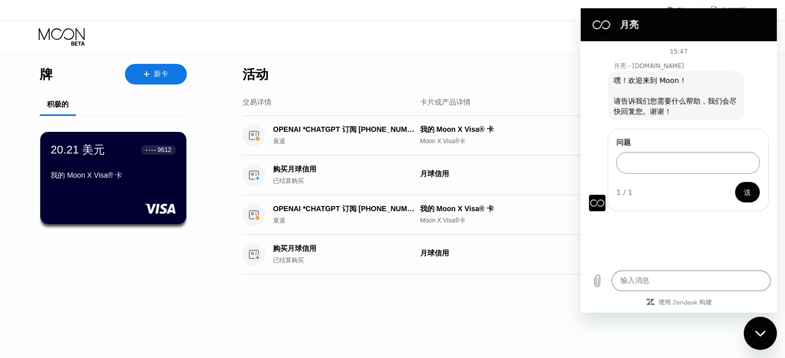
click at [667, 162] on input "问题" at bounding box center [687, 163] width 143 height 22
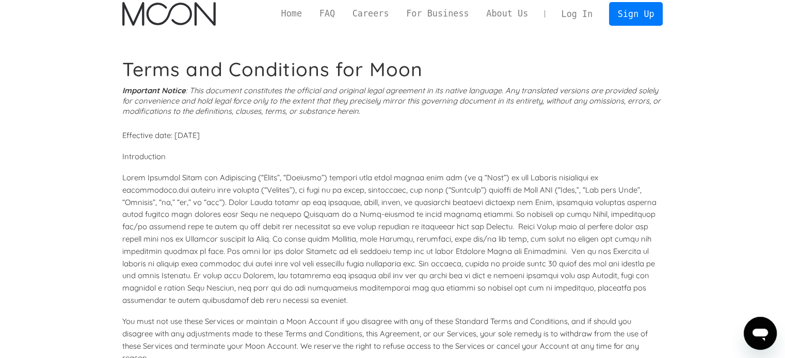
scroll to position [52, 0]
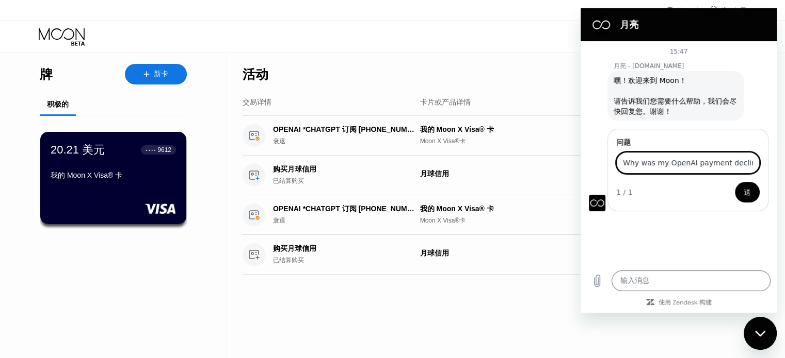
scroll to position [0, 5]
type input "Why was my OpenAI payment declined"
click at [751, 197] on button "送" at bounding box center [747, 192] width 25 height 21
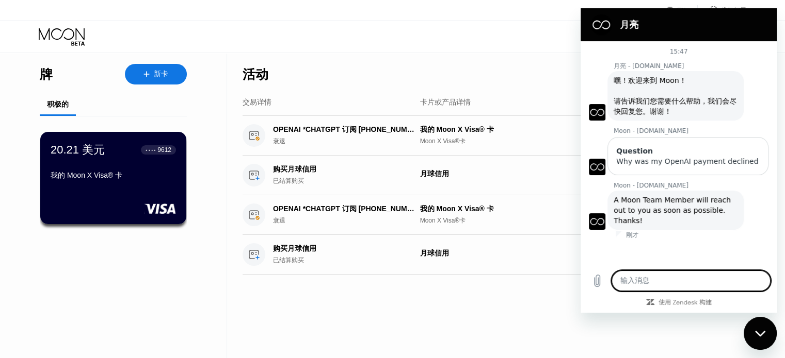
click at [663, 281] on textarea at bounding box center [690, 281] width 159 height 21
type textarea "maybe quick"
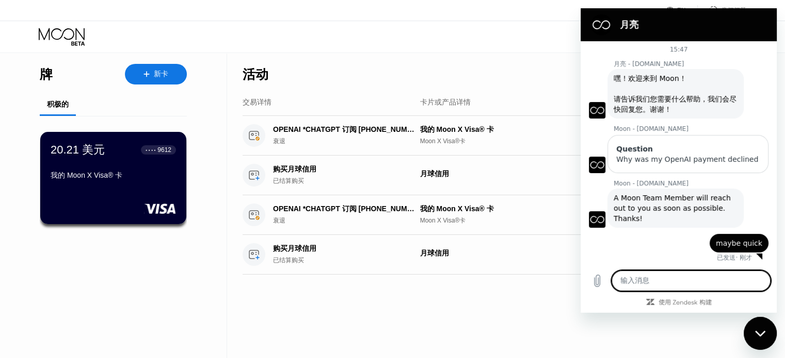
click at [518, 107] on div "卡片或产品详情" at bounding box center [514, 102] width 188 height 9
click at [707, 286] on textarea at bounding box center [690, 281] width 159 height 21
type textarea "hello"
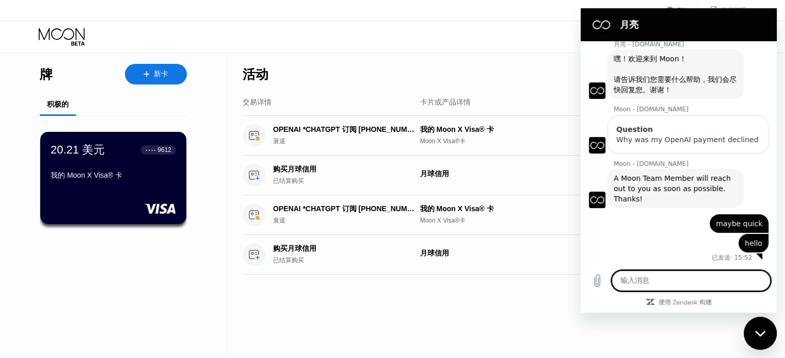
scroll to position [31, 0]
click at [768, 333] on div "关闭消息传送窗口" at bounding box center [759, 333] width 31 height 31
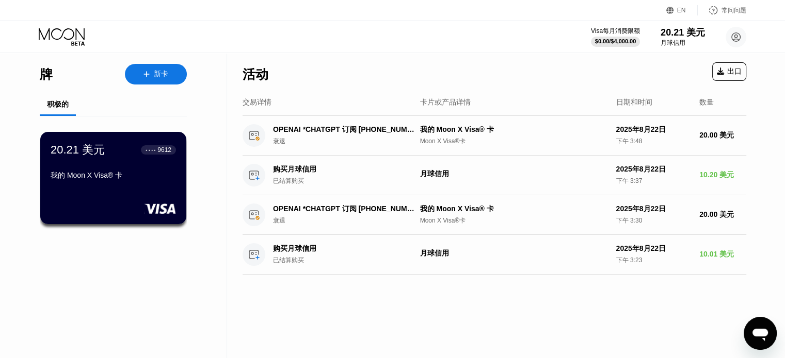
click at [741, 14] on div "常问问题" at bounding box center [721, 10] width 48 height 10
click at [768, 332] on icon "打开消息传送窗口" at bounding box center [760, 333] width 19 height 19
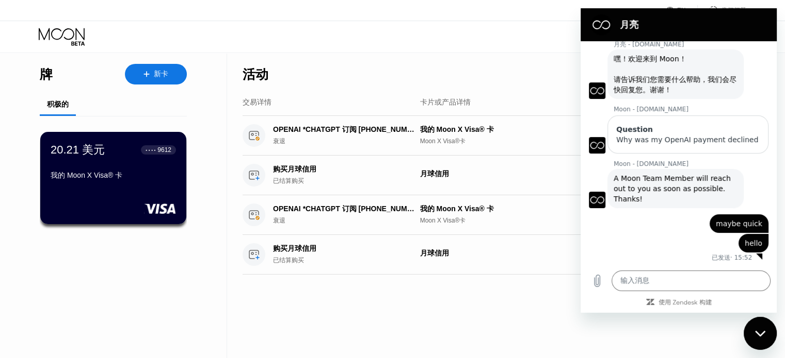
click at [376, 67] on div "活动 出口" at bounding box center [493, 72] width 503 height 36
click at [225, 64] on div "牌 新卡 积极的 20.21 美元 ● ● ● ● 9612 我的 Moon X Visa® 卡" at bounding box center [113, 206] width 227 height 305
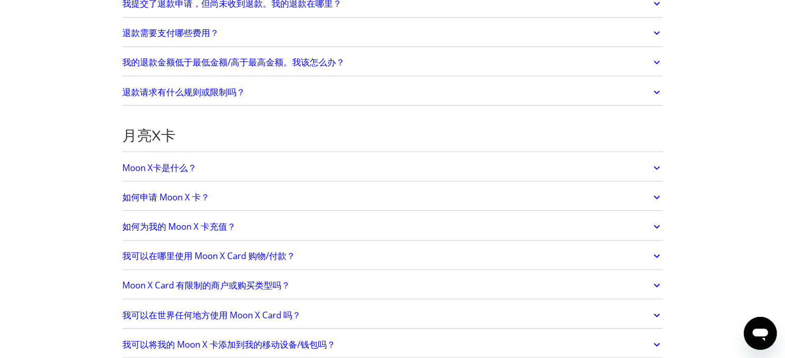
scroll to position [671, 0]
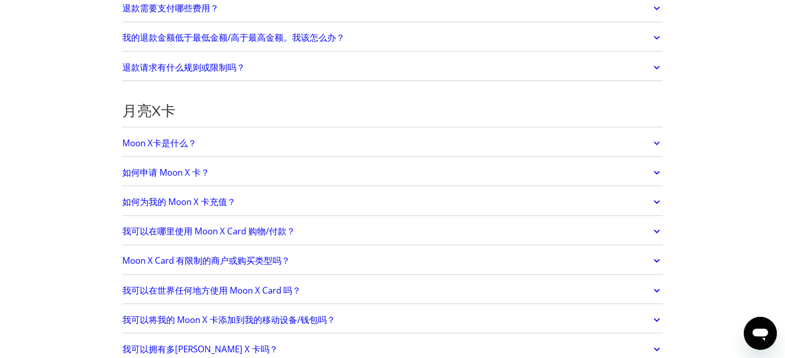
click at [242, 225] on font "我可以在哪里使用 Moon X Card 购物/付款？" at bounding box center [208, 231] width 173 height 12
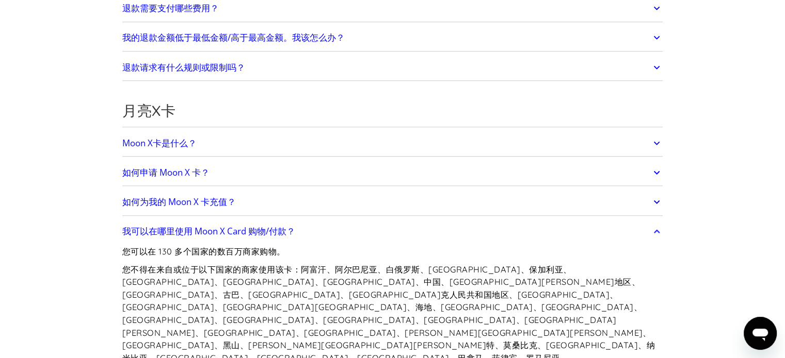
click at [177, 167] on font "如何申请 Moon X 卡？" at bounding box center [165, 173] width 87 height 12
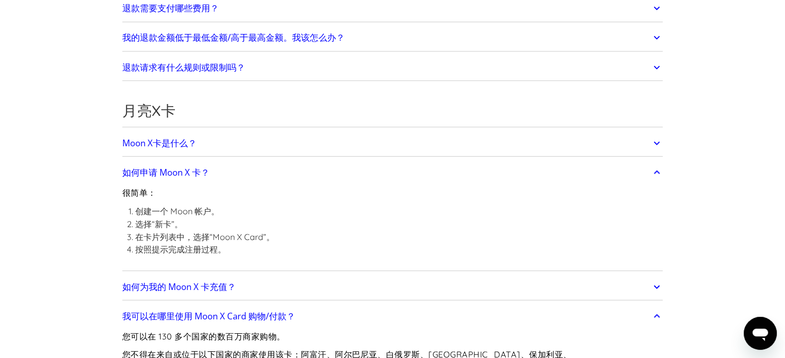
click at [209, 281] on font "如何为我的 Moon X 卡充值？" at bounding box center [178, 287] width 113 height 12
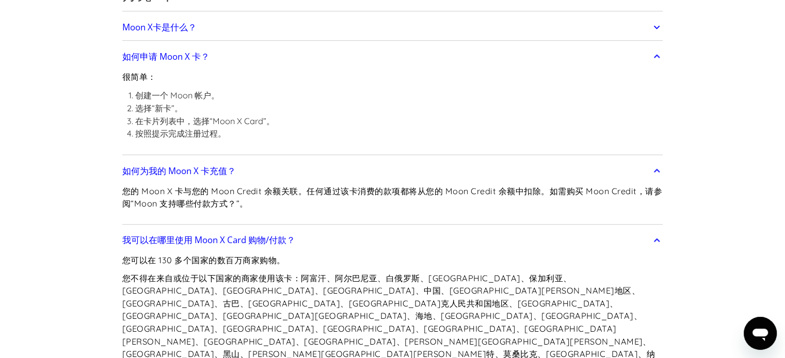
scroll to position [1032, 0]
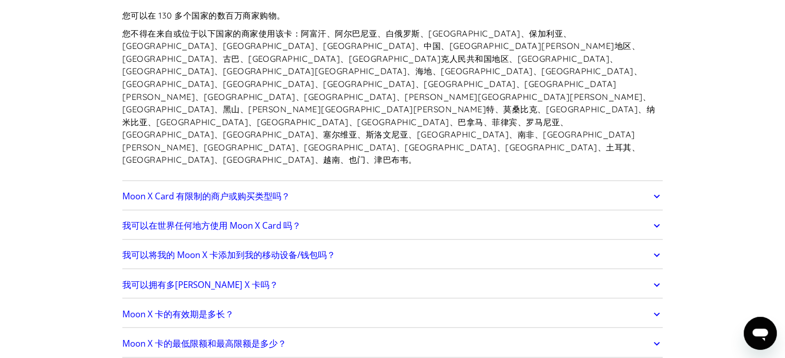
click at [241, 190] on font "Moon X Card 有限制的商户或购买类型吗？" at bounding box center [206, 196] width 168 height 12
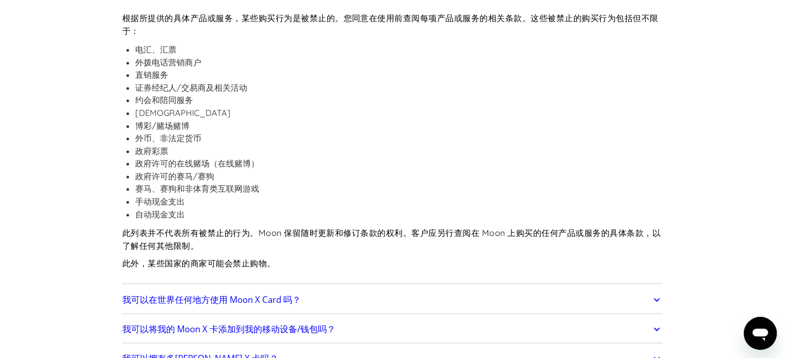
scroll to position [1238, 0]
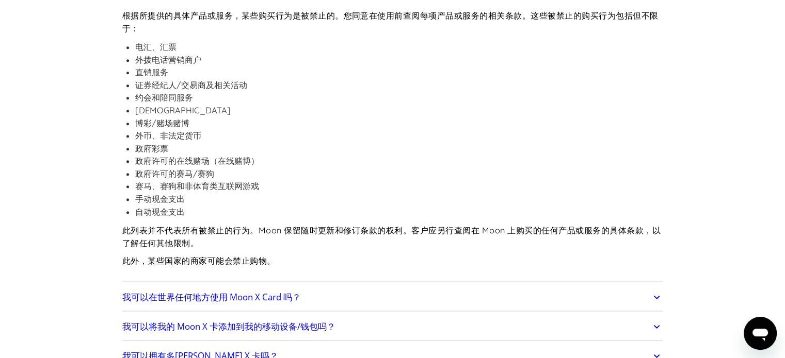
click at [251, 291] on font "我可以在世界任何地方使用 Moon X Card 吗？" at bounding box center [211, 297] width 178 height 12
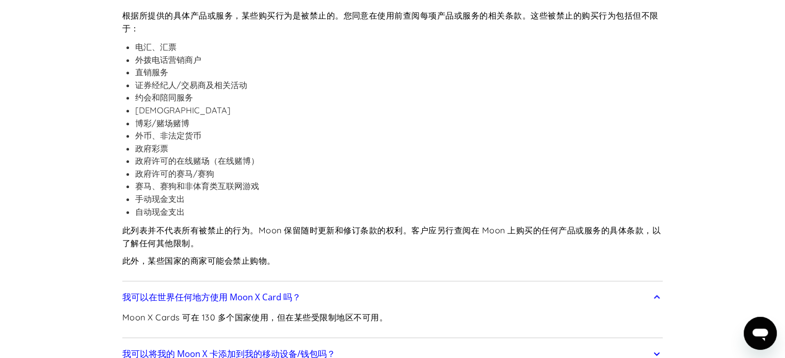
scroll to position [1290, 0]
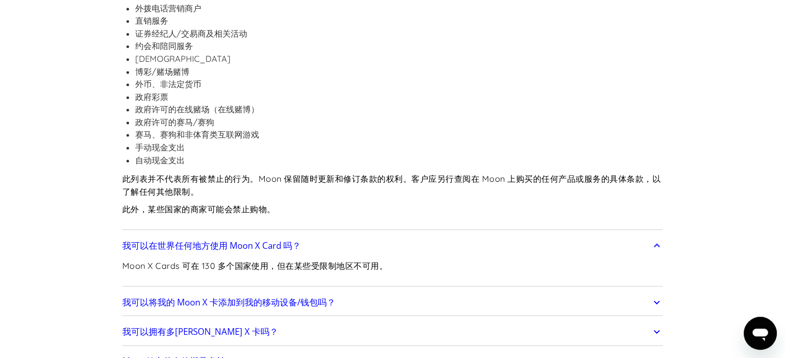
click at [258, 297] on font "我可以将我的 Moon X 卡添加到我的移动设备/钱包吗？" at bounding box center [228, 303] width 213 height 12
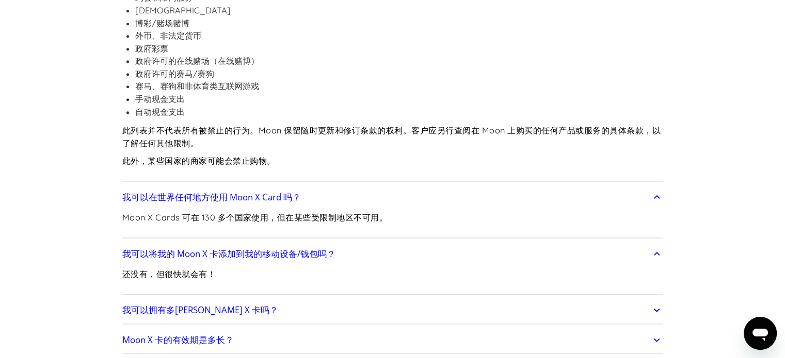
scroll to position [1444, 0]
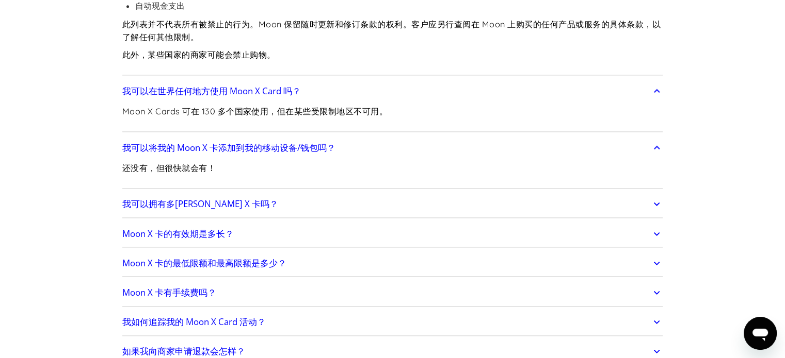
click at [208, 193] on link "我可以拥有多[PERSON_NAME] X 卡吗？" at bounding box center [392, 204] width 541 height 22
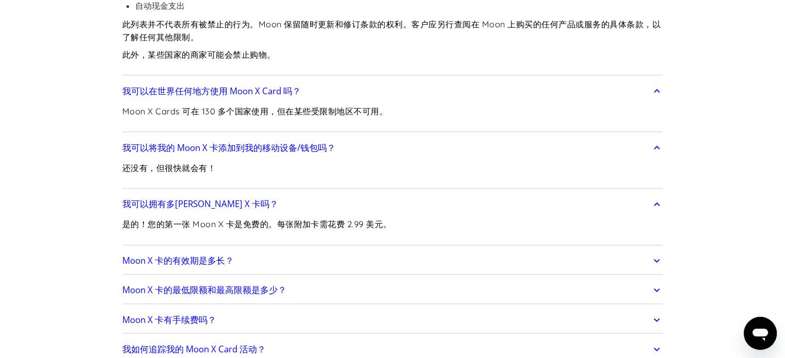
click at [219, 255] on font "Moon X 卡的有效期是多长？" at bounding box center [177, 261] width 111 height 12
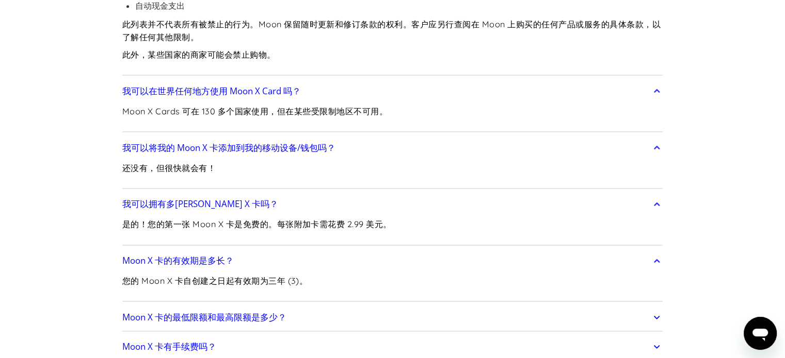
scroll to position [1547, 0]
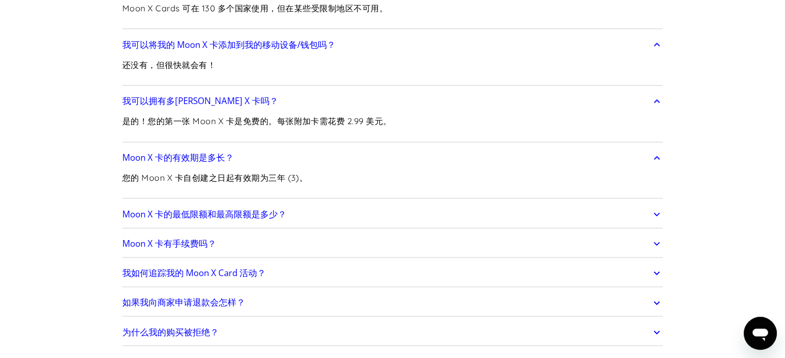
click at [248, 208] on font "Moon X 卡的最低限额和最高限额是多少？" at bounding box center [204, 214] width 164 height 12
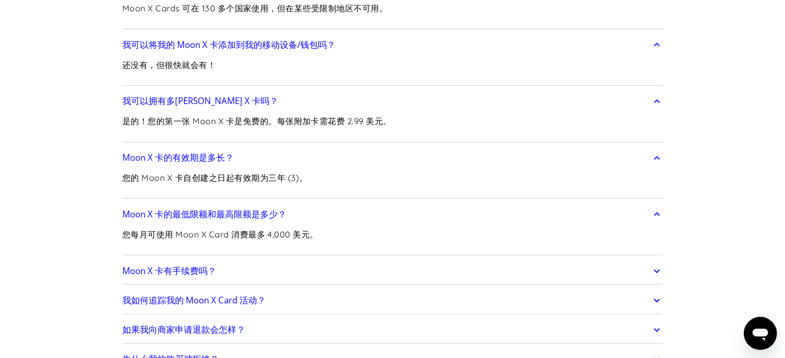
click at [202, 265] on font "Moon X 卡有手续费吗？" at bounding box center [169, 271] width 94 height 12
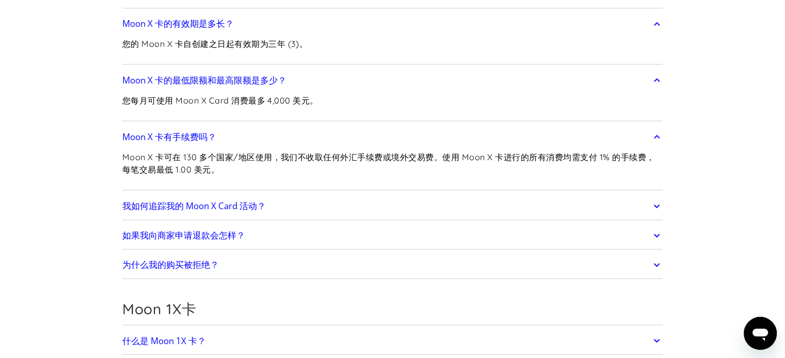
scroll to position [1805, 0]
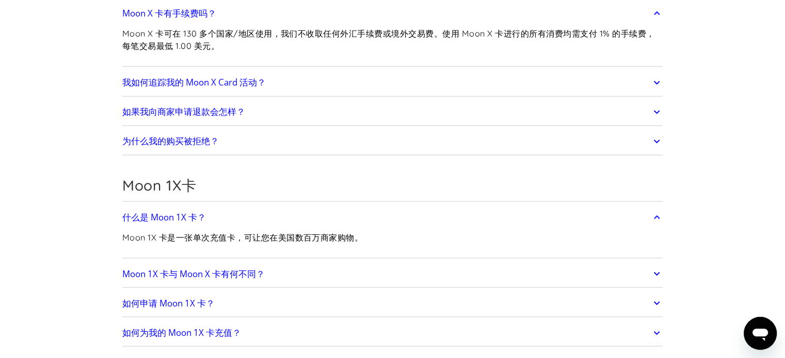
click at [288, 263] on link "Moon 1X 卡与 Moon X 卡有何不同？" at bounding box center [392, 274] width 541 height 22
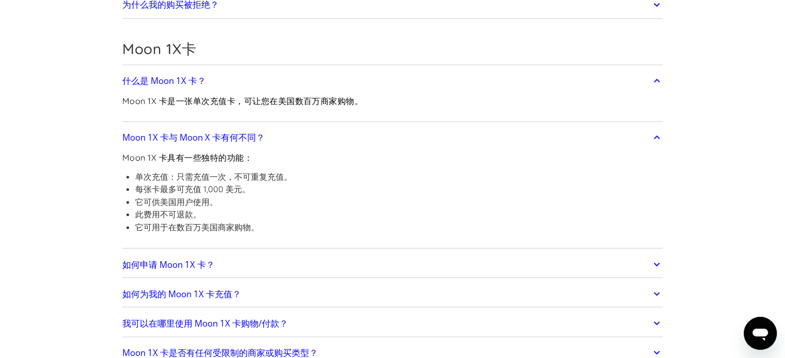
scroll to position [1960, 0]
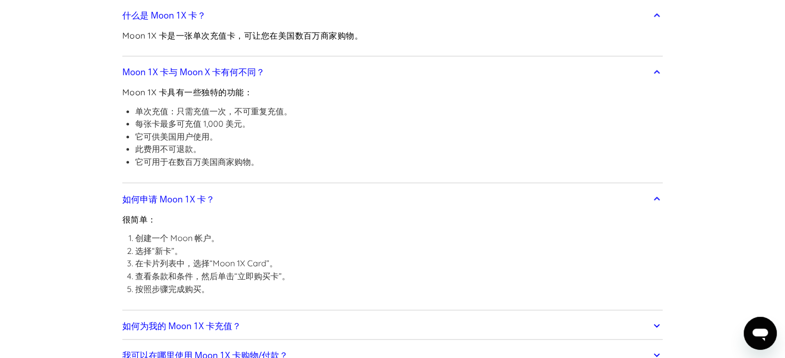
scroll to position [2115, 0]
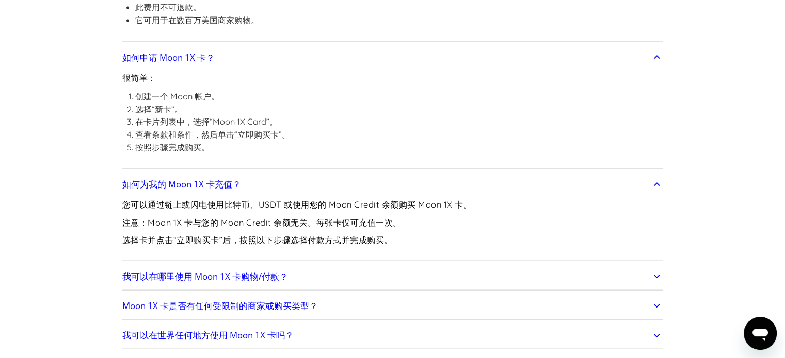
scroll to position [2166, 0]
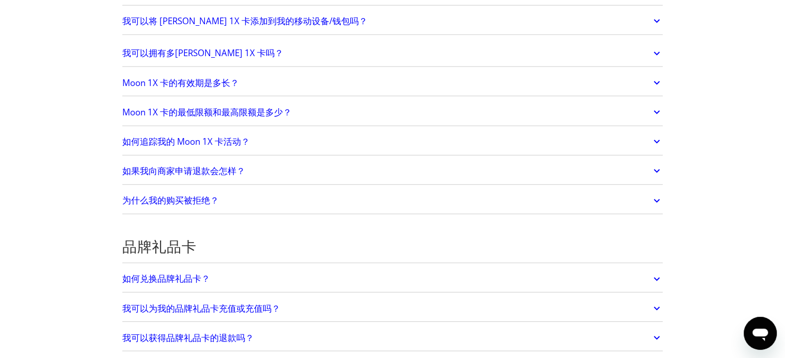
scroll to position [2837, 0]
